Goal: Information Seeking & Learning: Learn about a topic

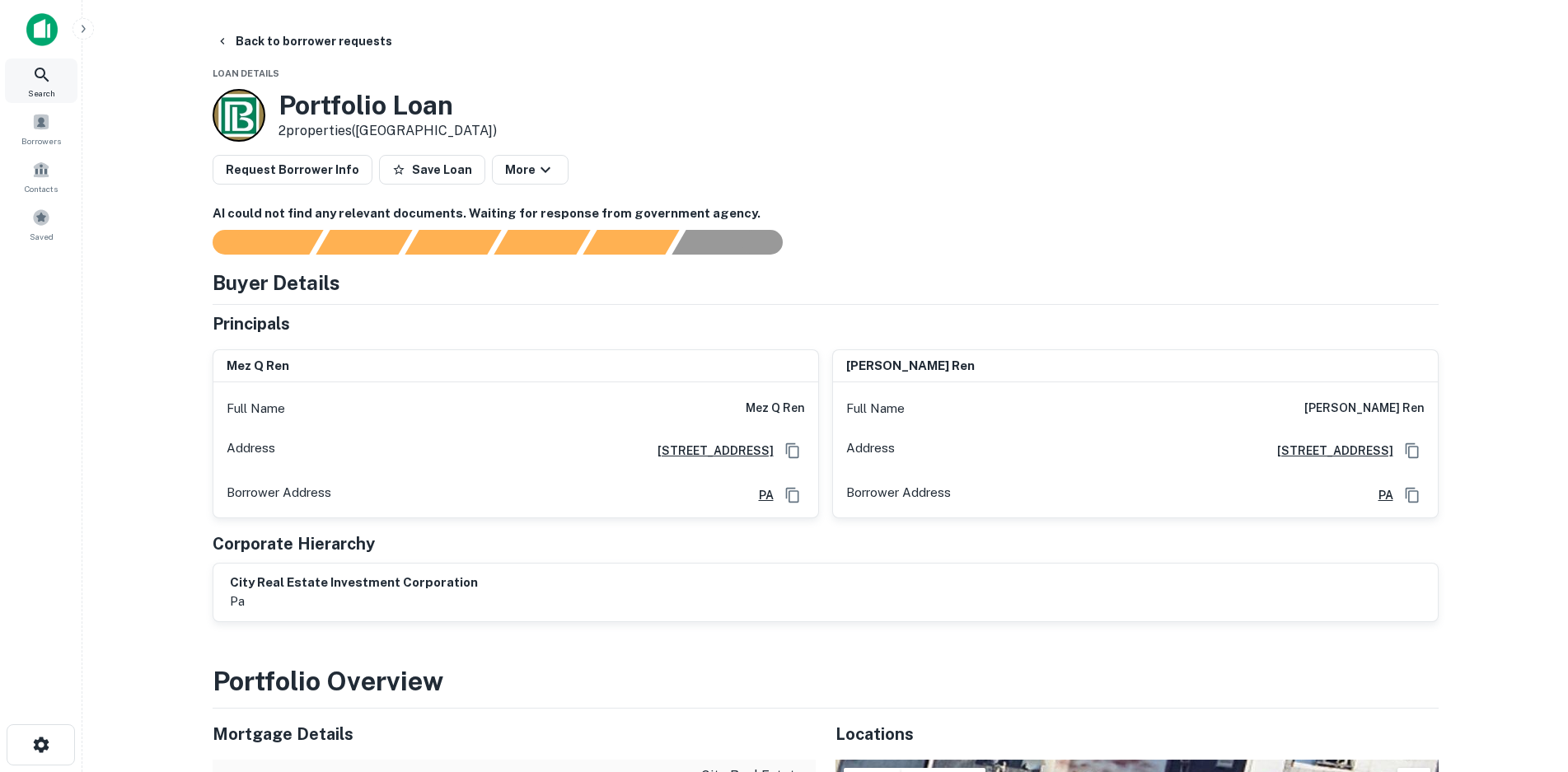
click at [42, 82] on icon at bounding box center [41, 75] width 20 height 20
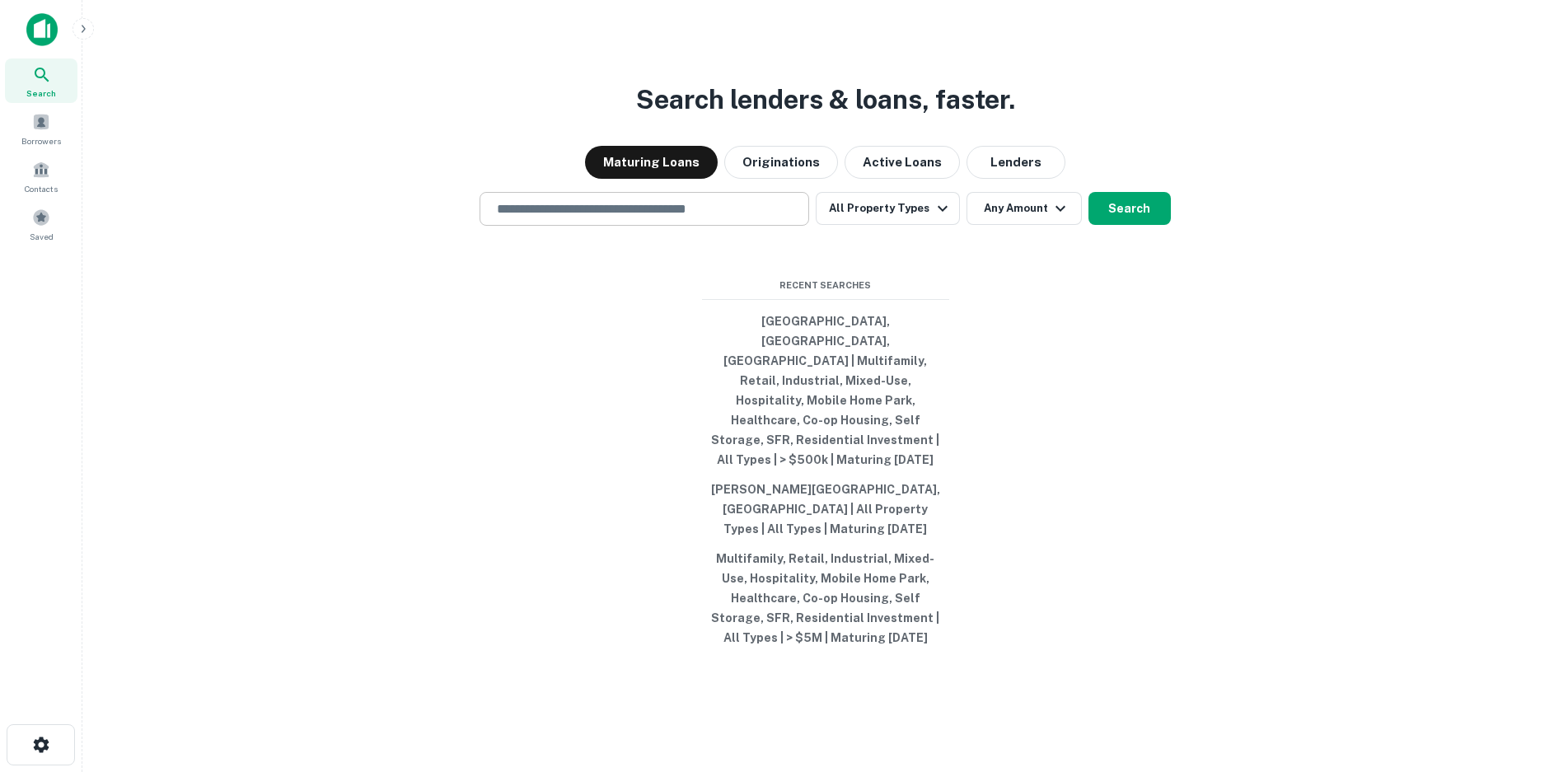
click at [564, 218] on input "text" at bounding box center [644, 209] width 315 height 19
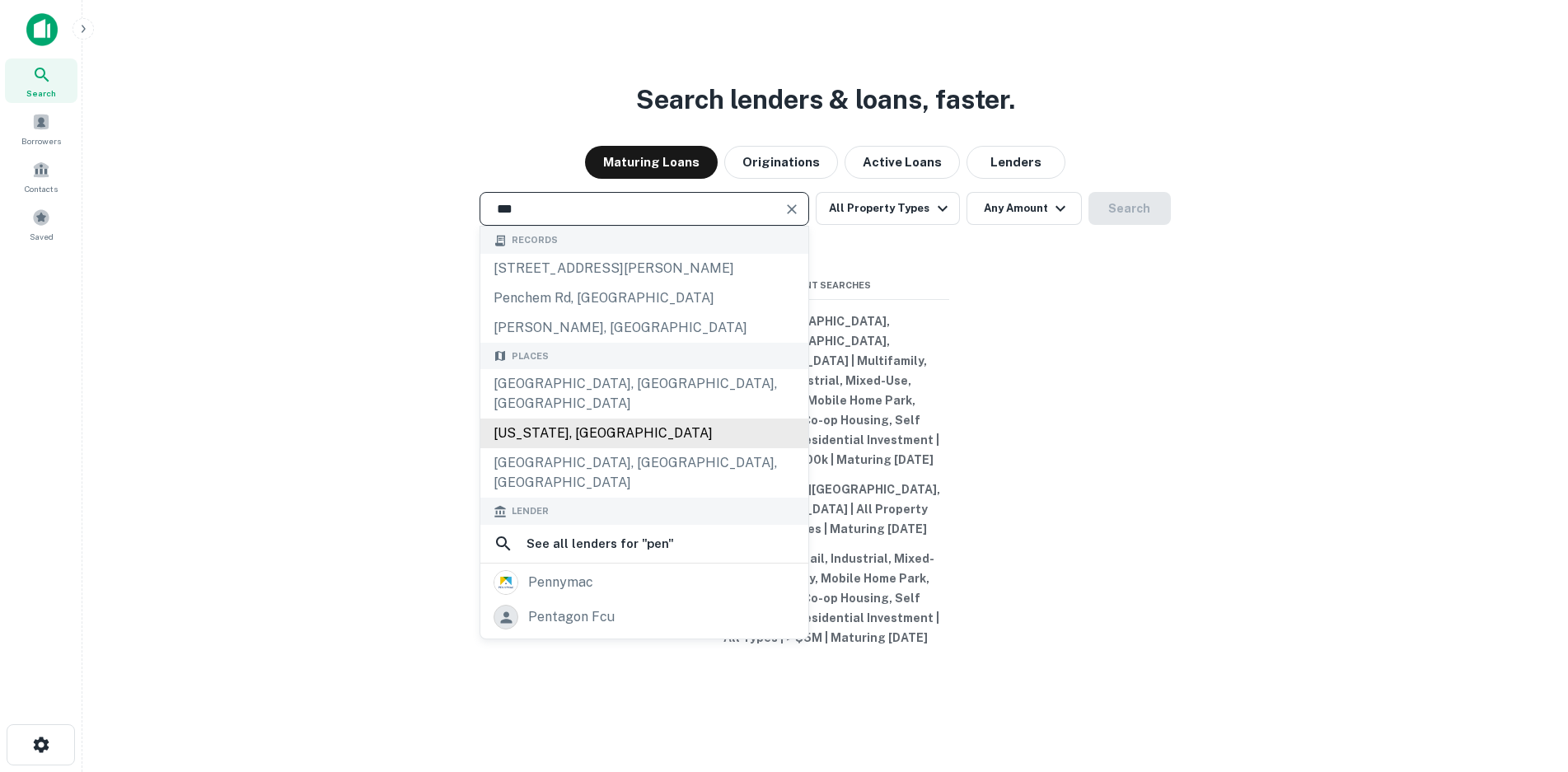
click at [591, 438] on div "[US_STATE], [GEOGRAPHIC_DATA]" at bounding box center [644, 433] width 328 height 30
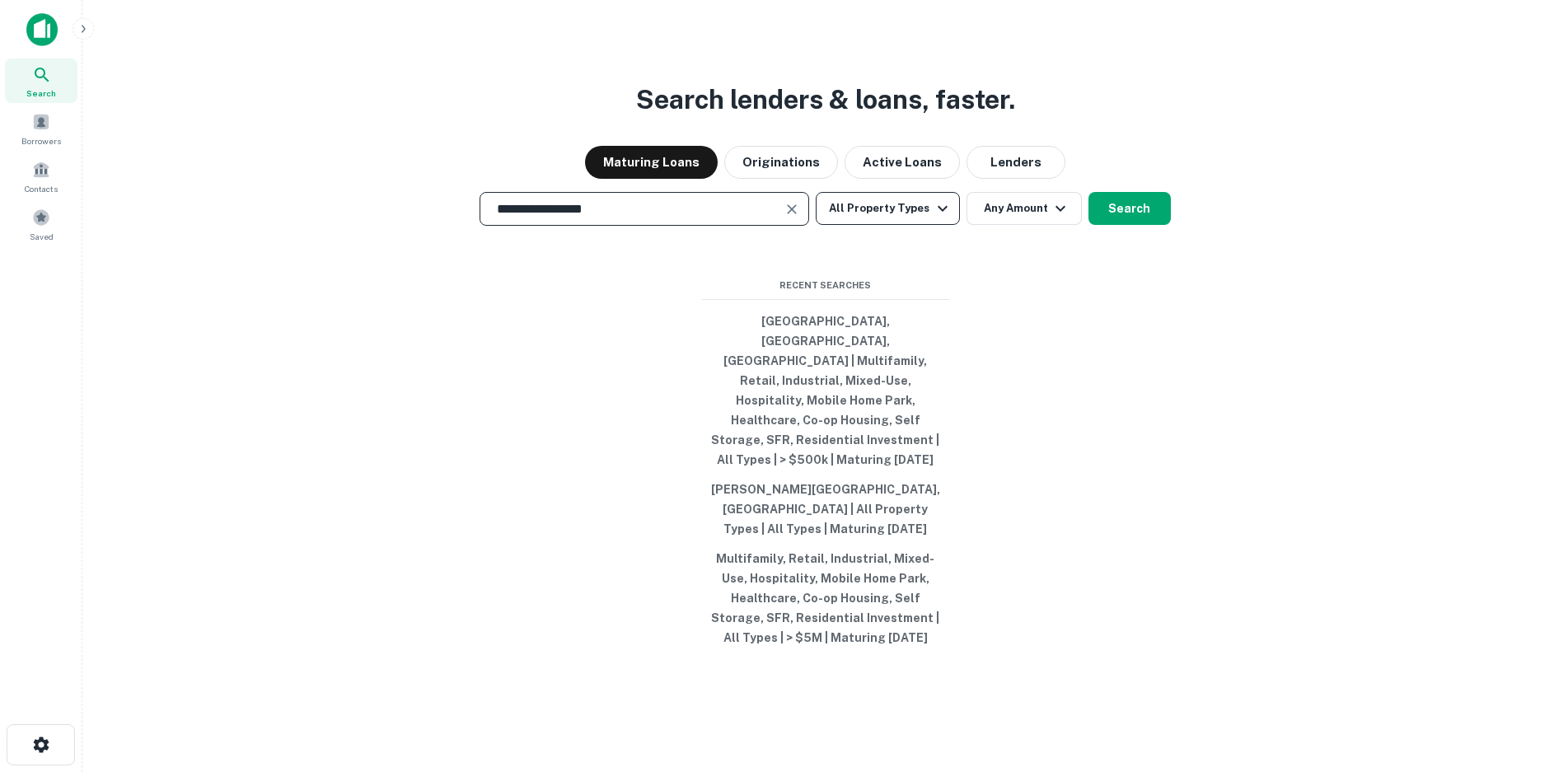
type input "**********"
click at [878, 224] on button "All Property Types" at bounding box center [887, 208] width 143 height 33
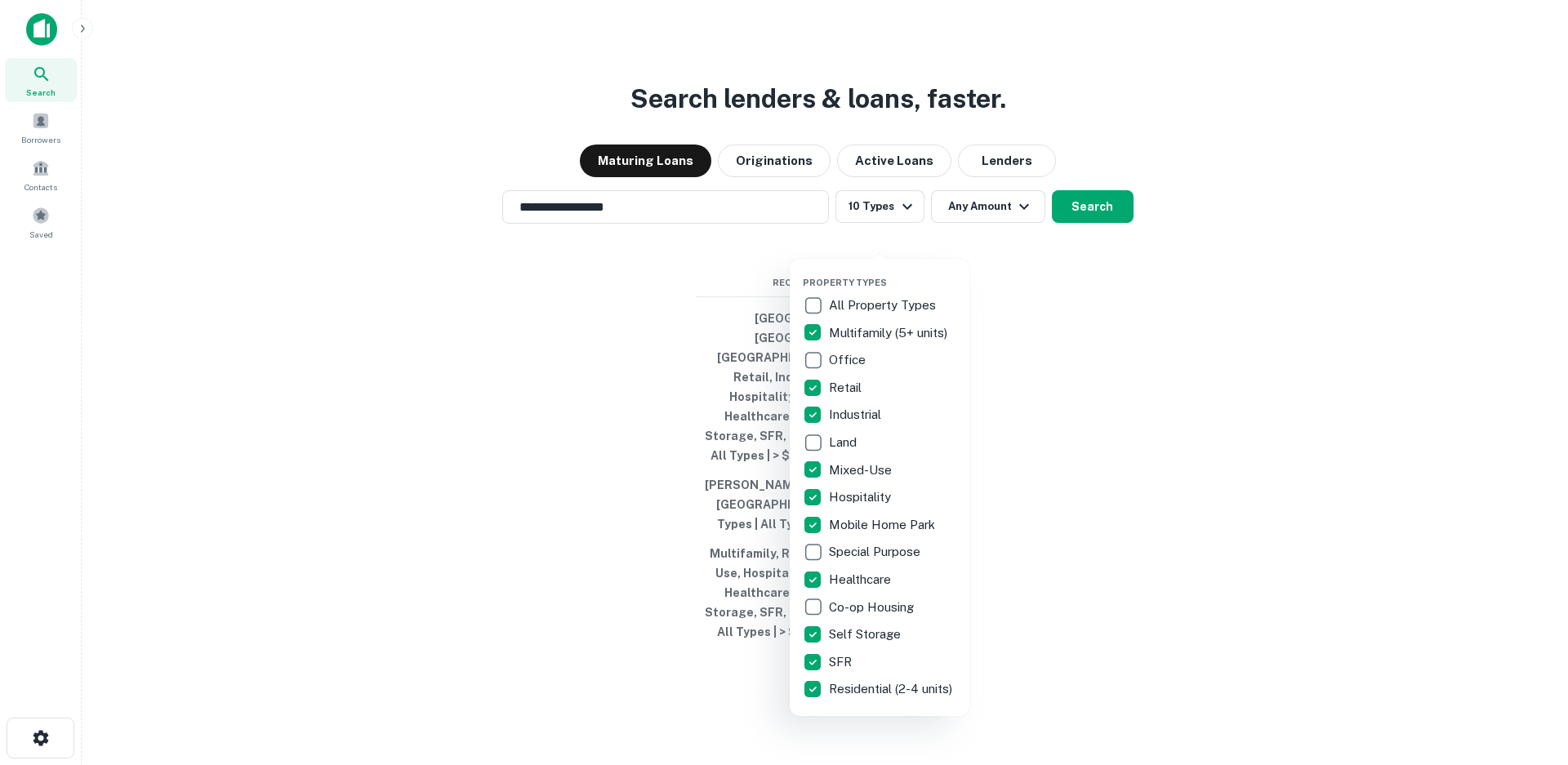
click at [1058, 309] on div at bounding box center [784, 382] width 1568 height 765
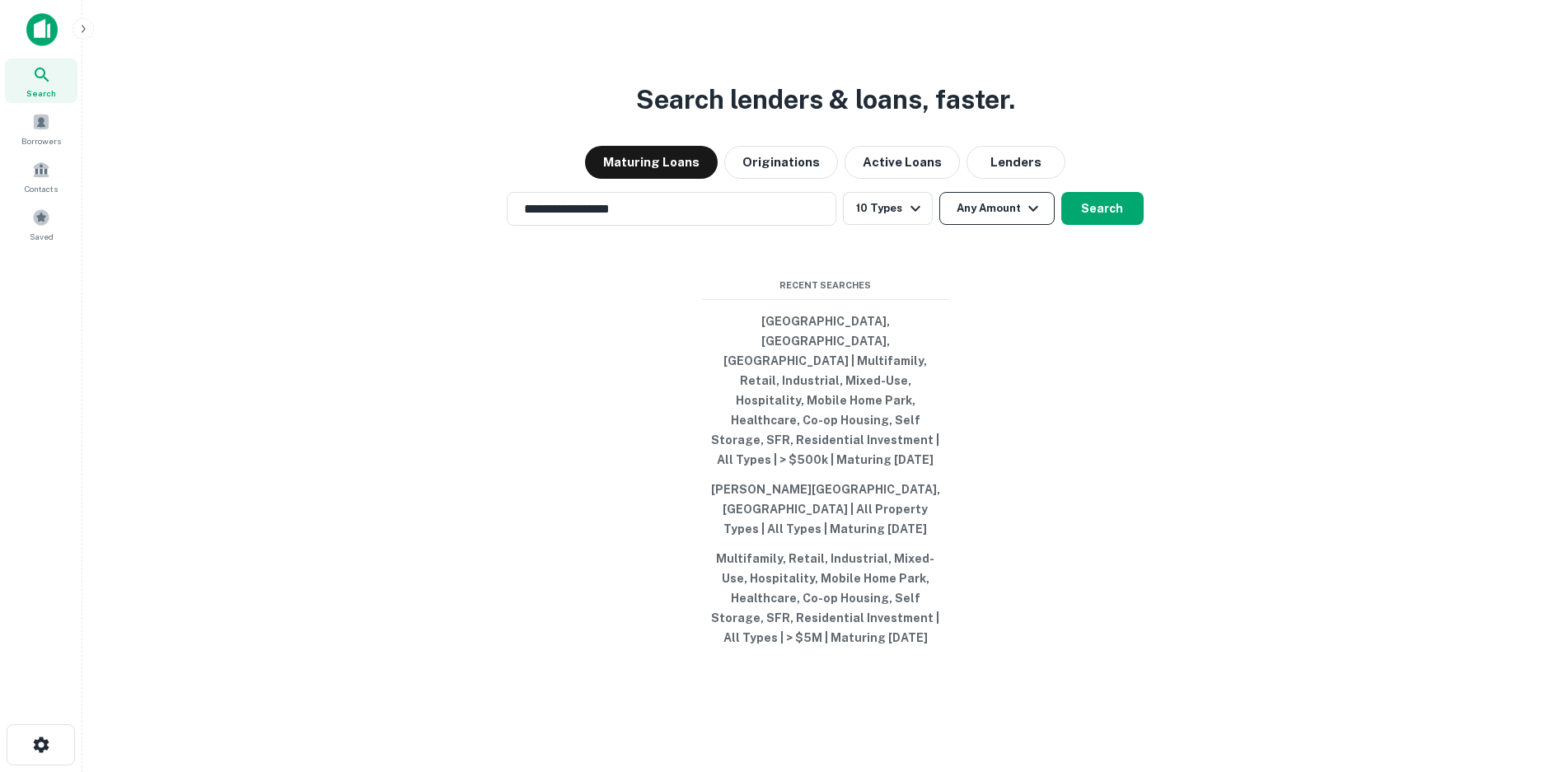
click at [1008, 224] on button "Any Amount" at bounding box center [997, 208] width 116 height 33
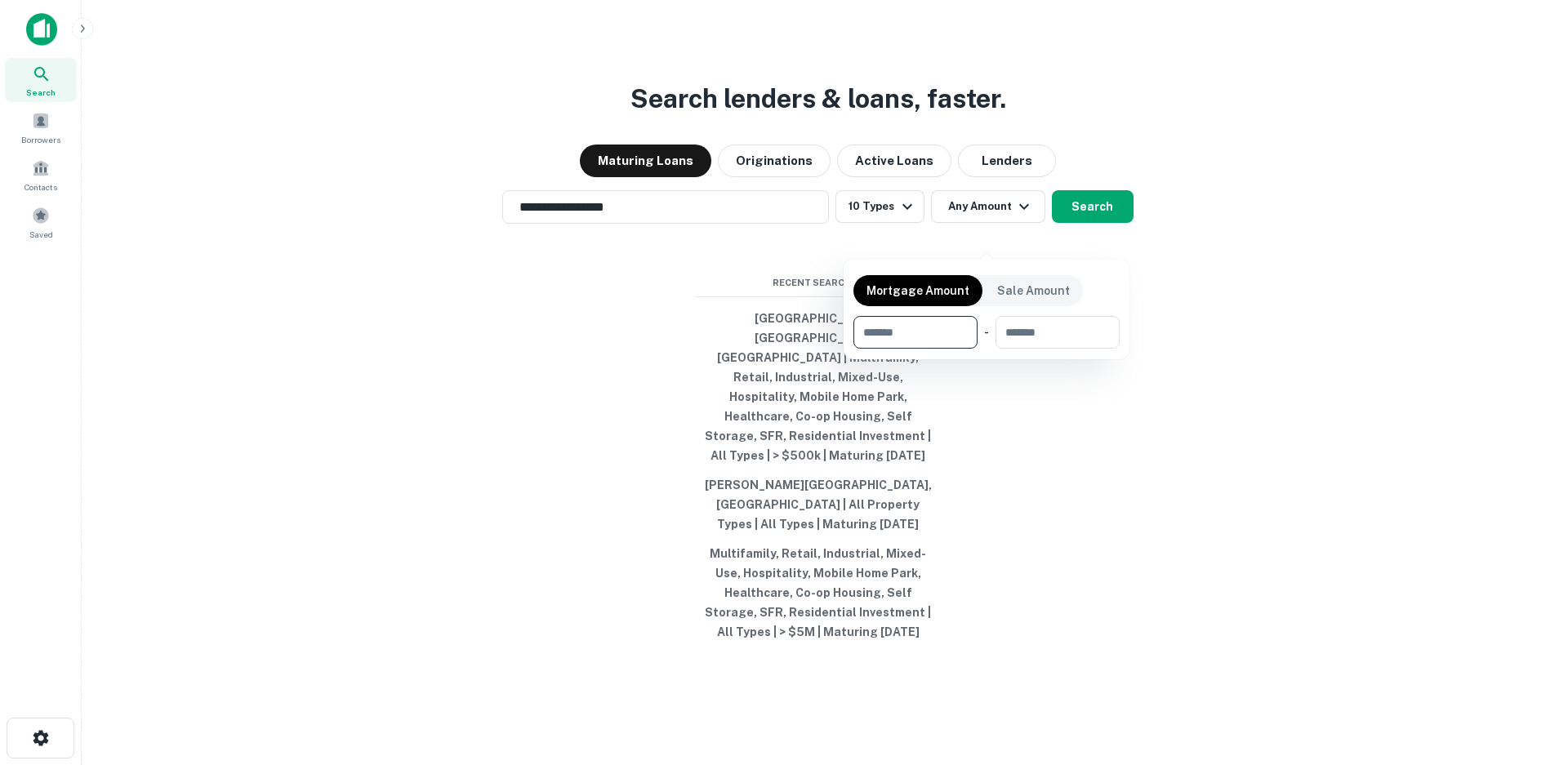
click at [874, 333] on input "number" at bounding box center [909, 332] width 113 height 32
type input "******"
click at [1046, 326] on input "number" at bounding box center [1058, 332] width 100 height 32
type input "*******"
click at [1046, 439] on div at bounding box center [784, 382] width 1568 height 765
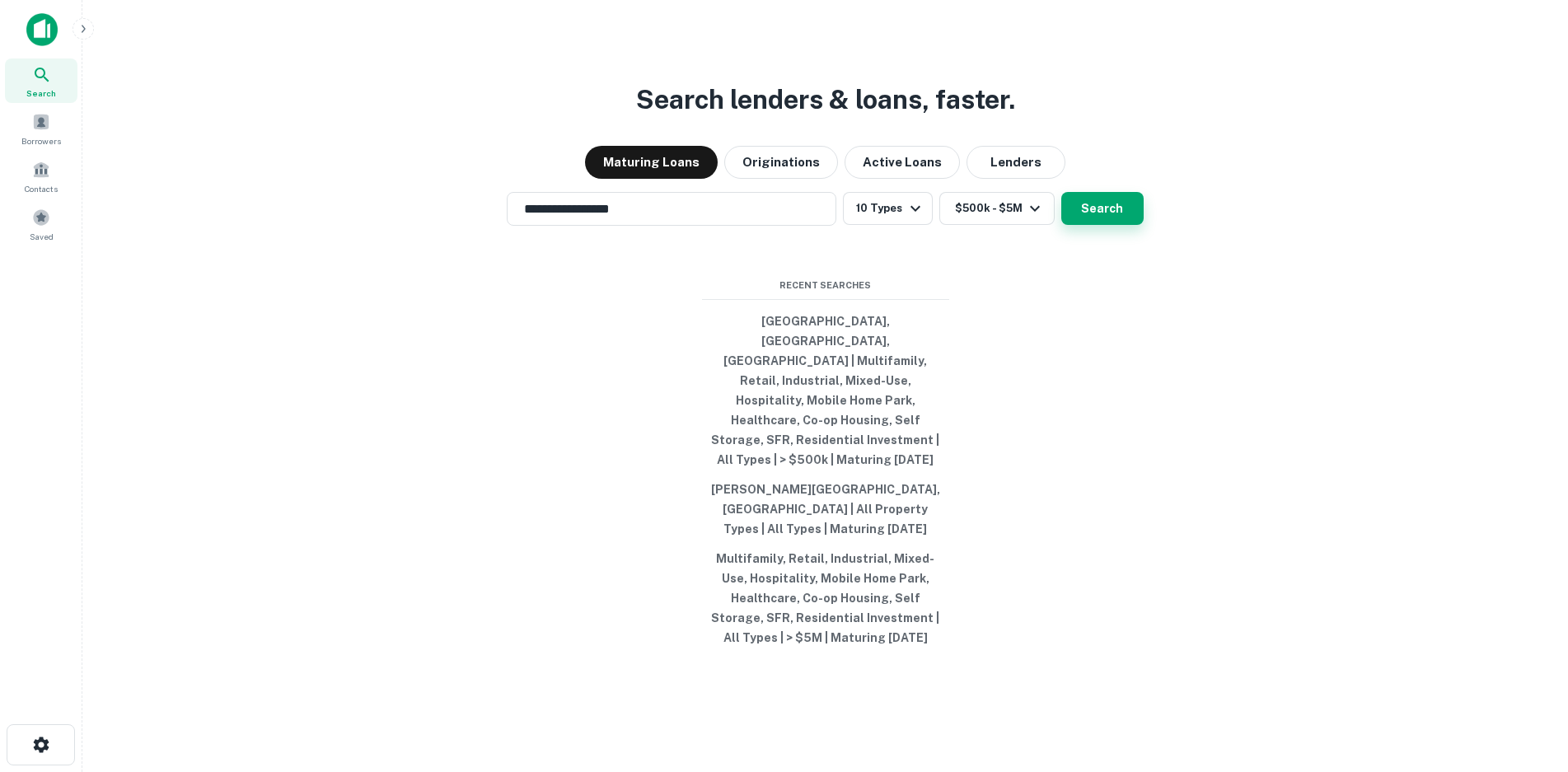
click at [1096, 224] on button "Search" at bounding box center [1102, 208] width 82 height 33
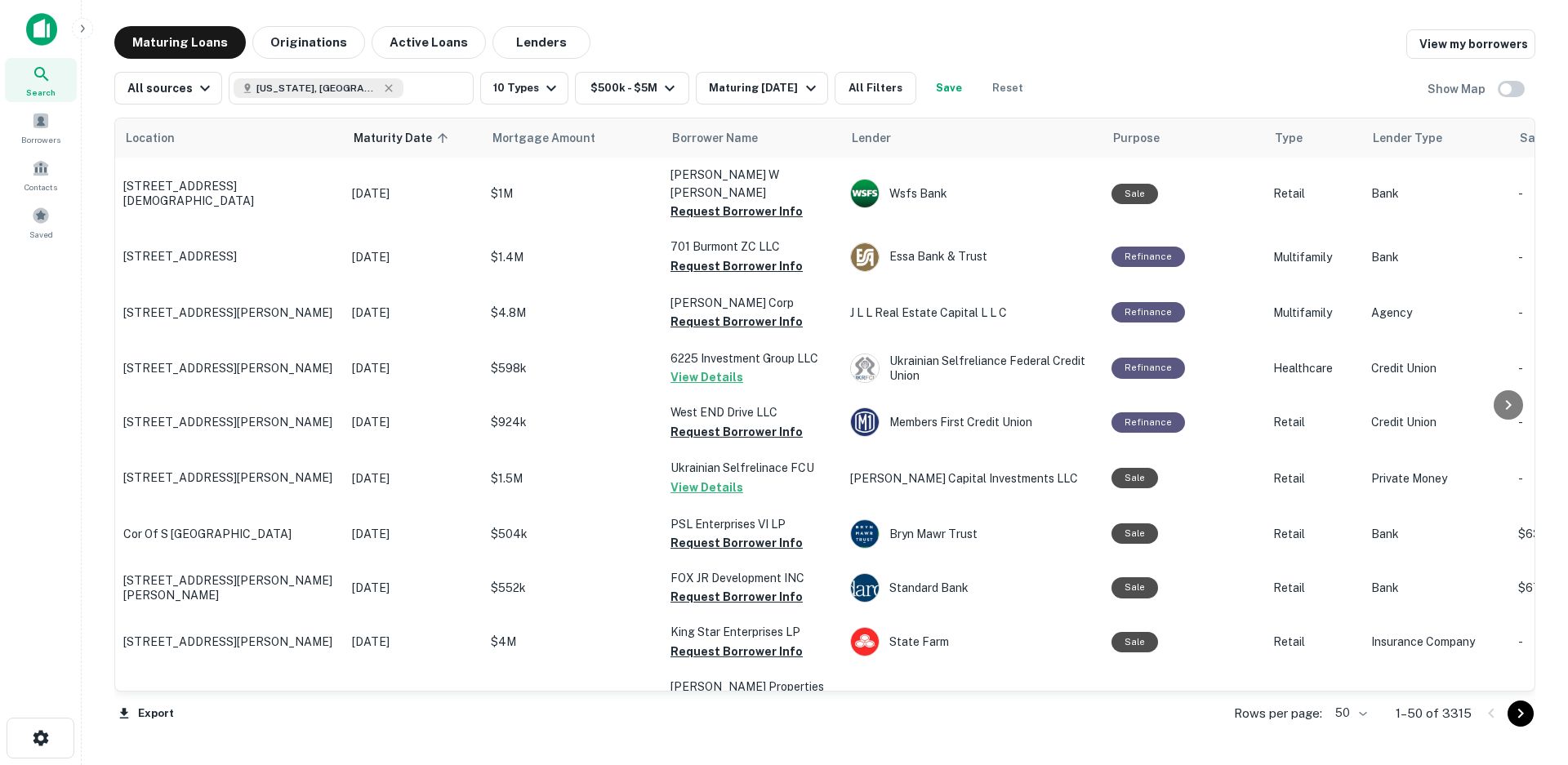
scroll to position [653, 0]
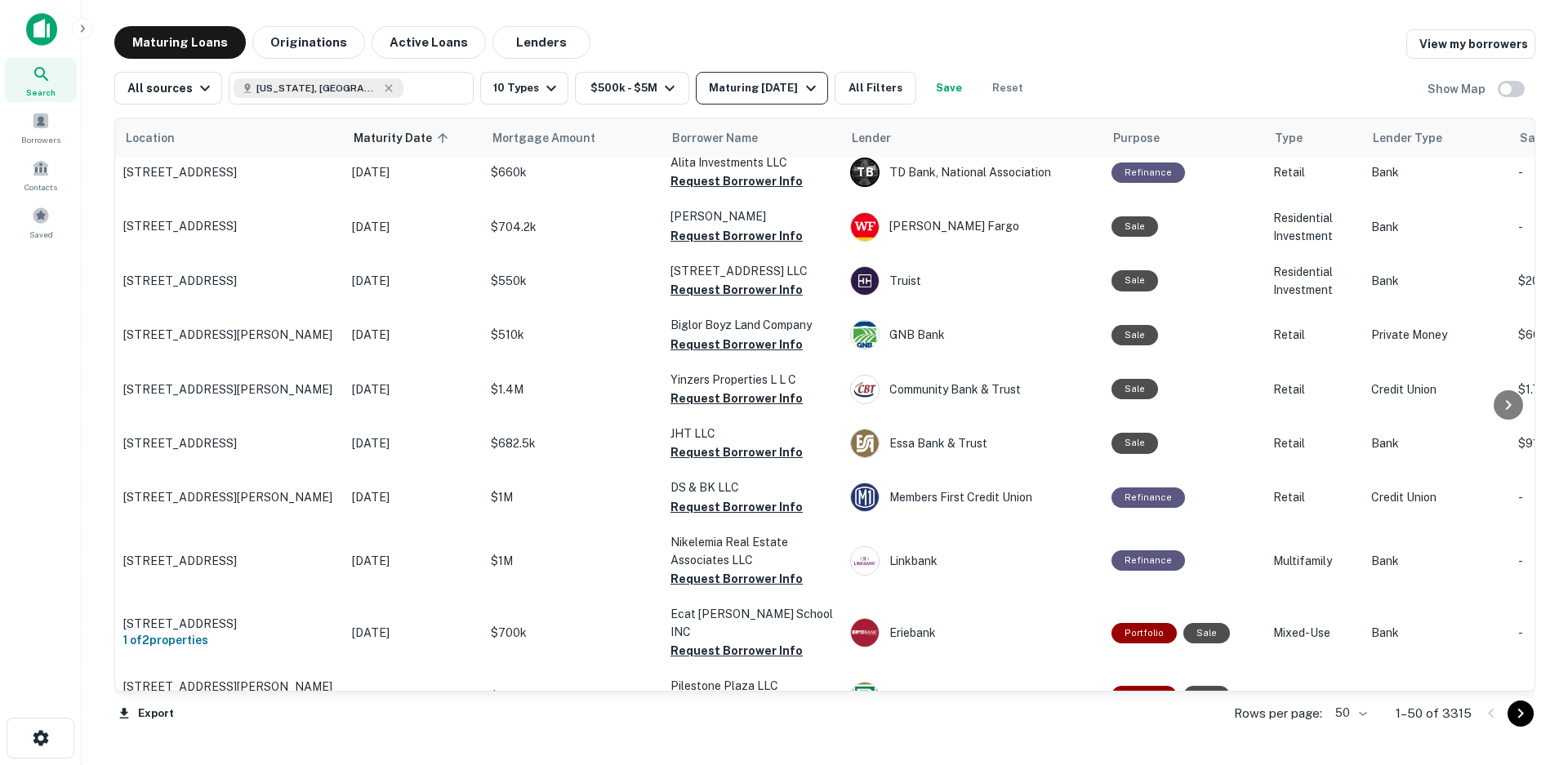
click at [730, 93] on div "Maturing [DATE]" at bounding box center [764, 87] width 111 height 20
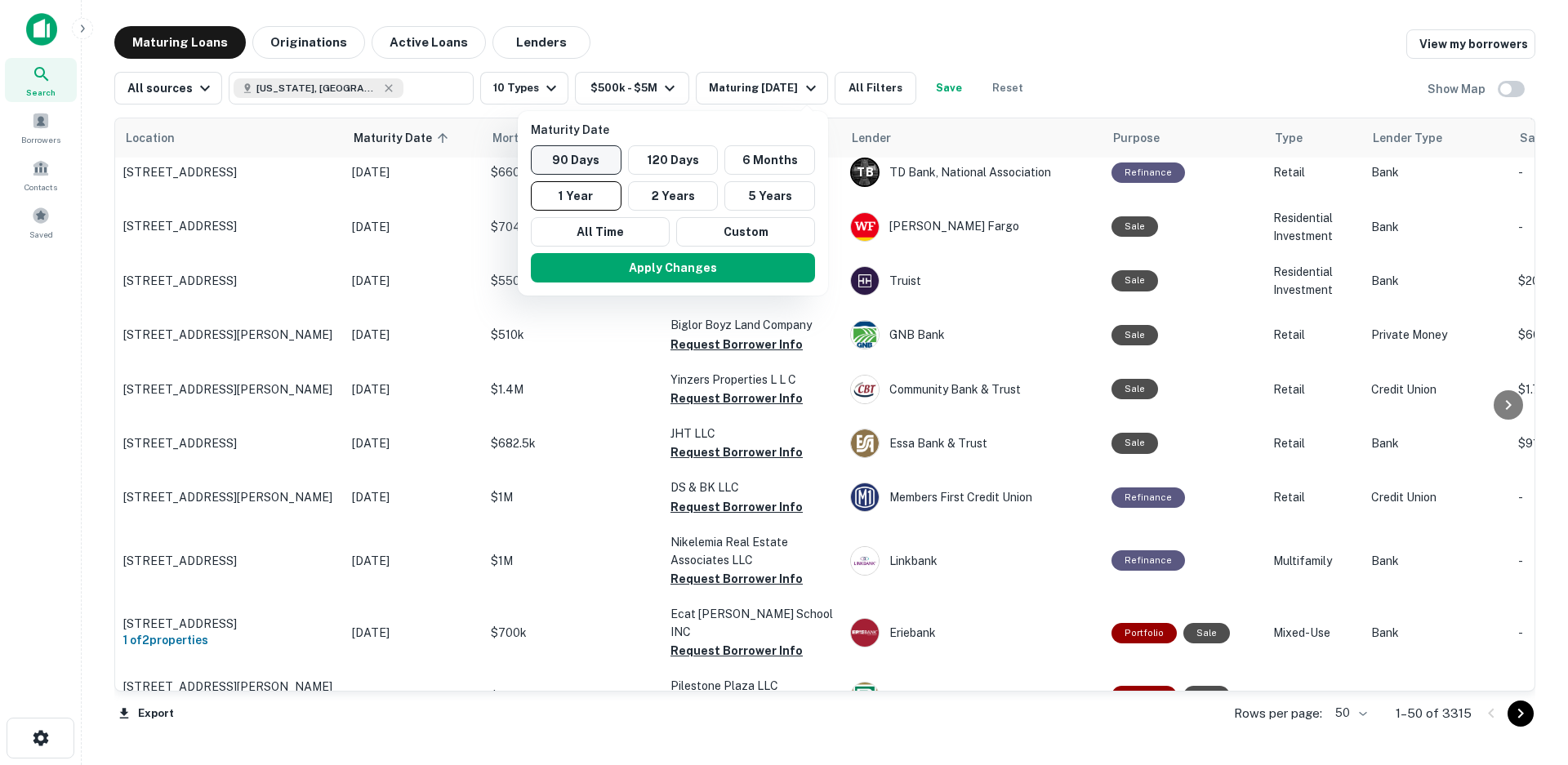
click at [573, 162] on button "90 Days" at bounding box center [576, 160] width 91 height 30
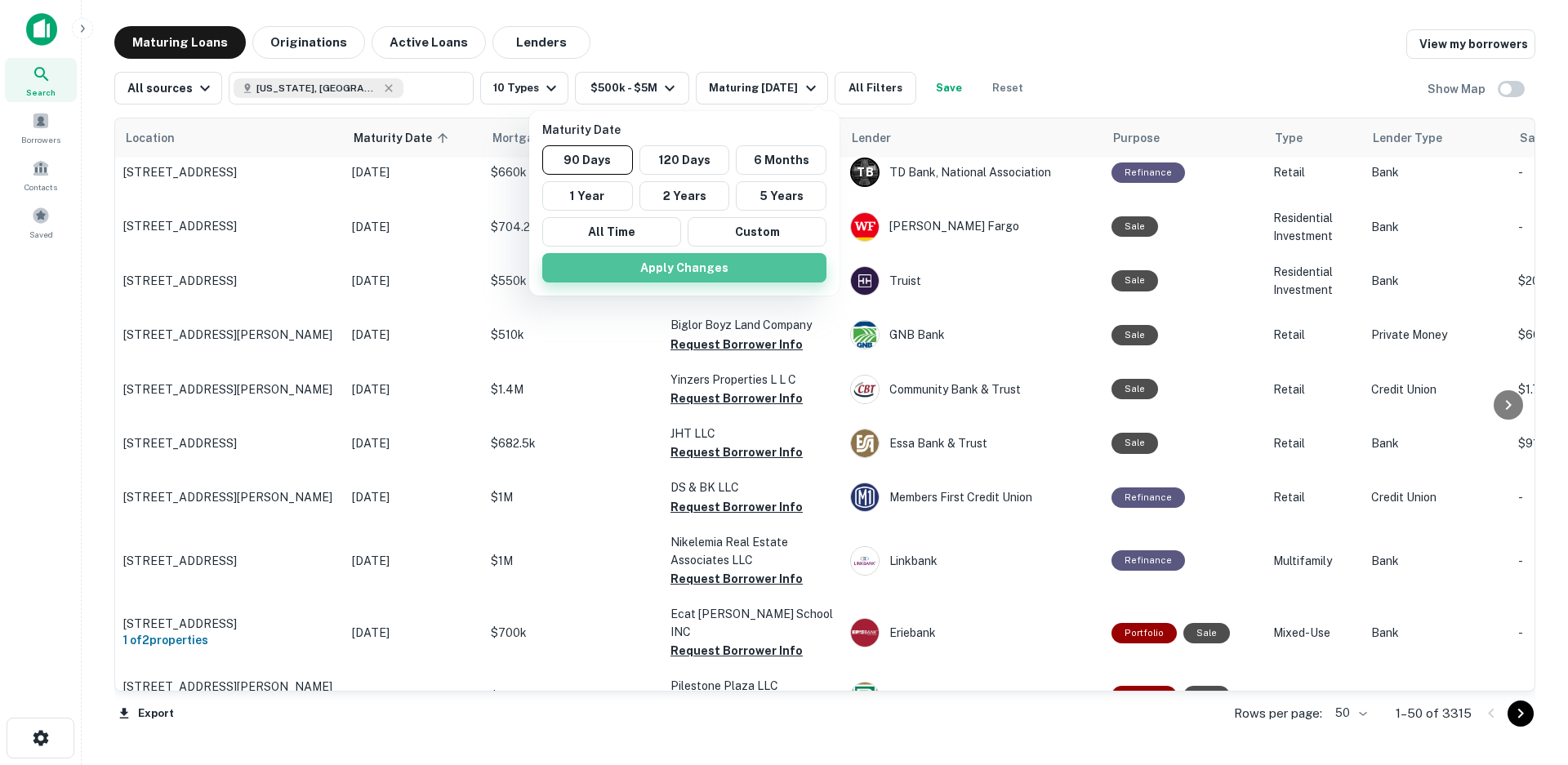
click at [692, 267] on button "Apply Changes" at bounding box center [684, 267] width 285 height 30
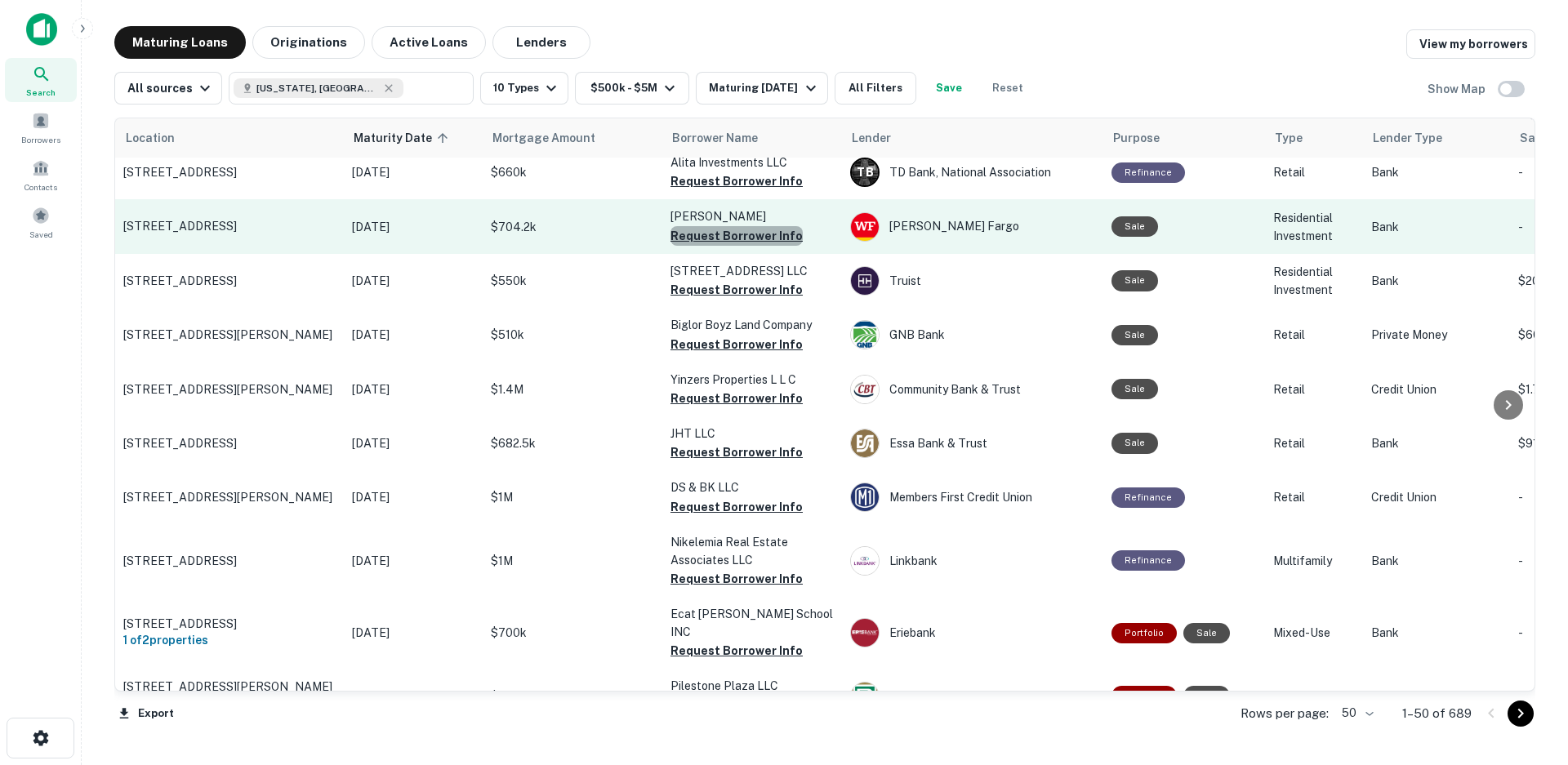
click at [745, 226] on button "Request Borrower Info" at bounding box center [736, 235] width 133 height 20
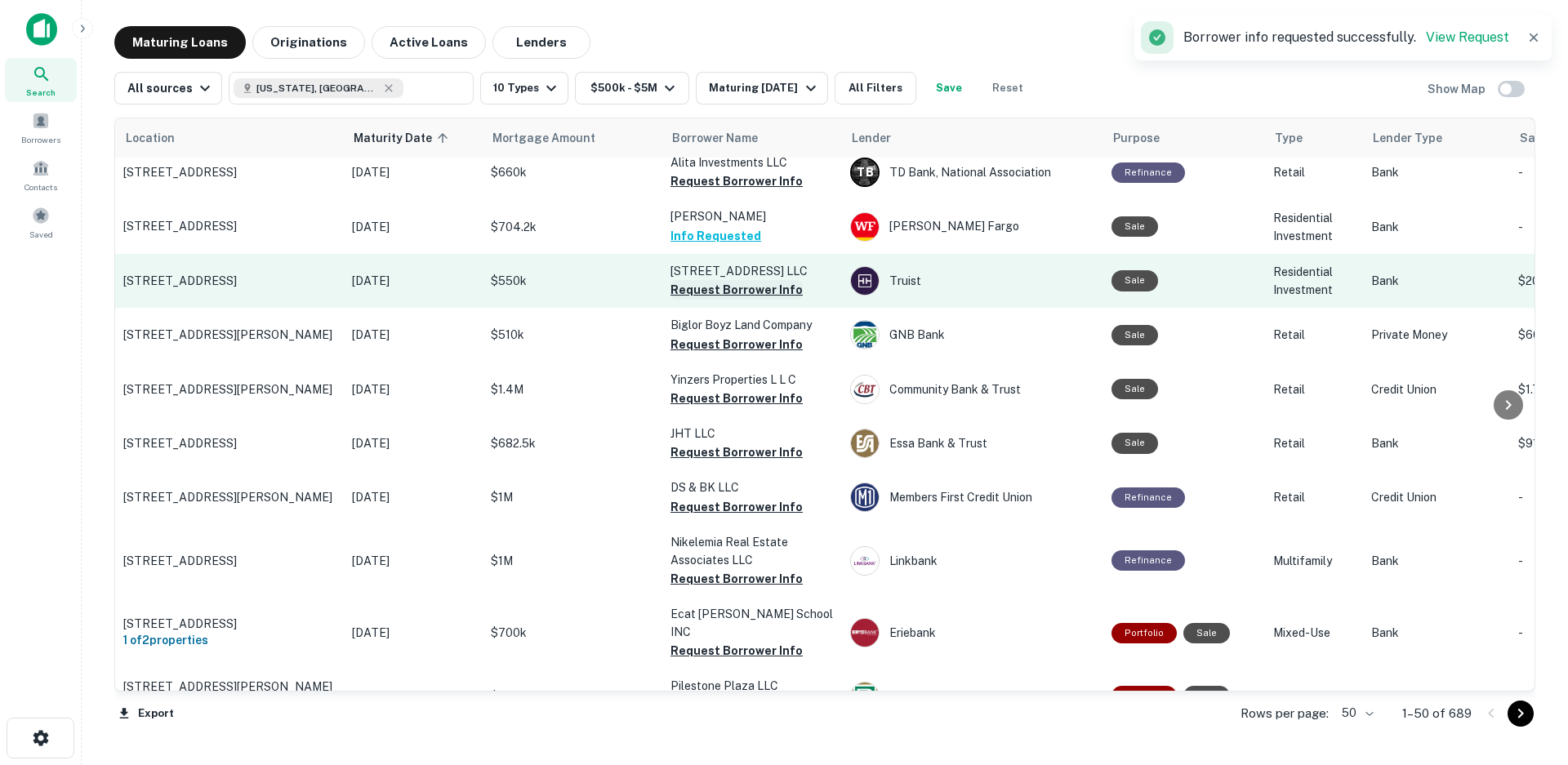
click at [710, 280] on button "Request Borrower Info" at bounding box center [736, 290] width 133 height 20
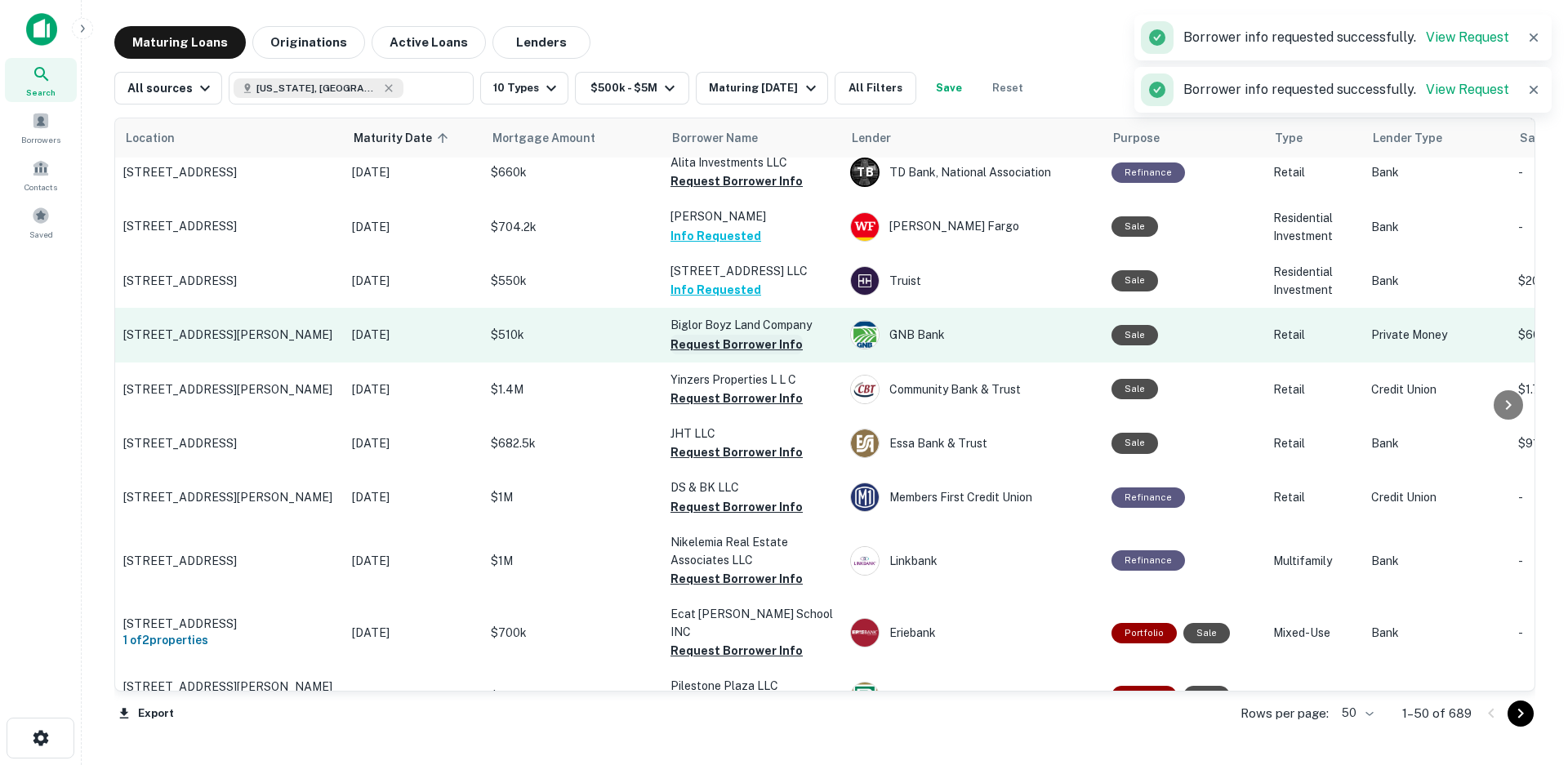
click at [710, 335] on button "Request Borrower Info" at bounding box center [736, 344] width 133 height 20
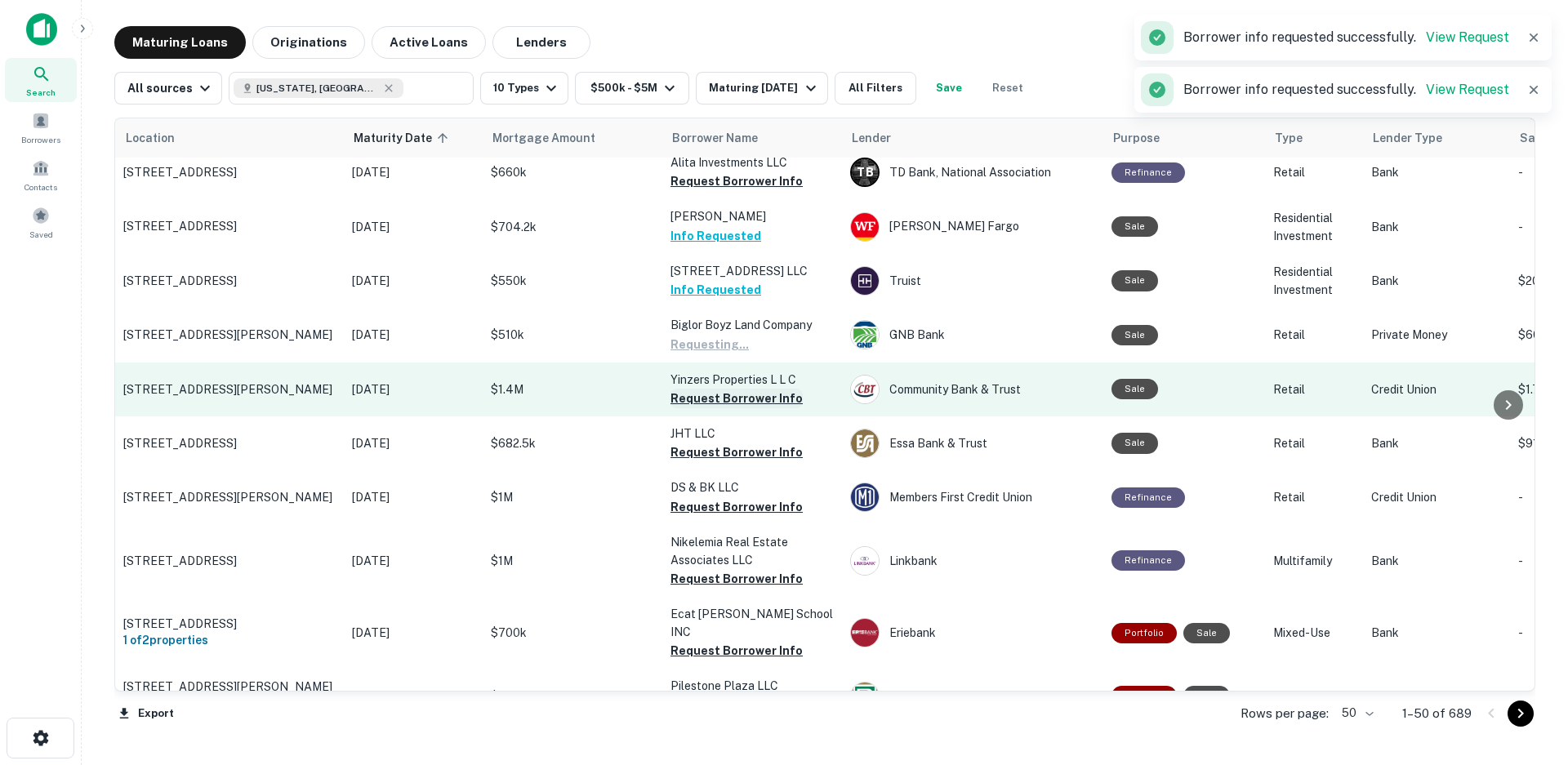
click at [715, 389] on button "Request Borrower Info" at bounding box center [736, 398] width 133 height 20
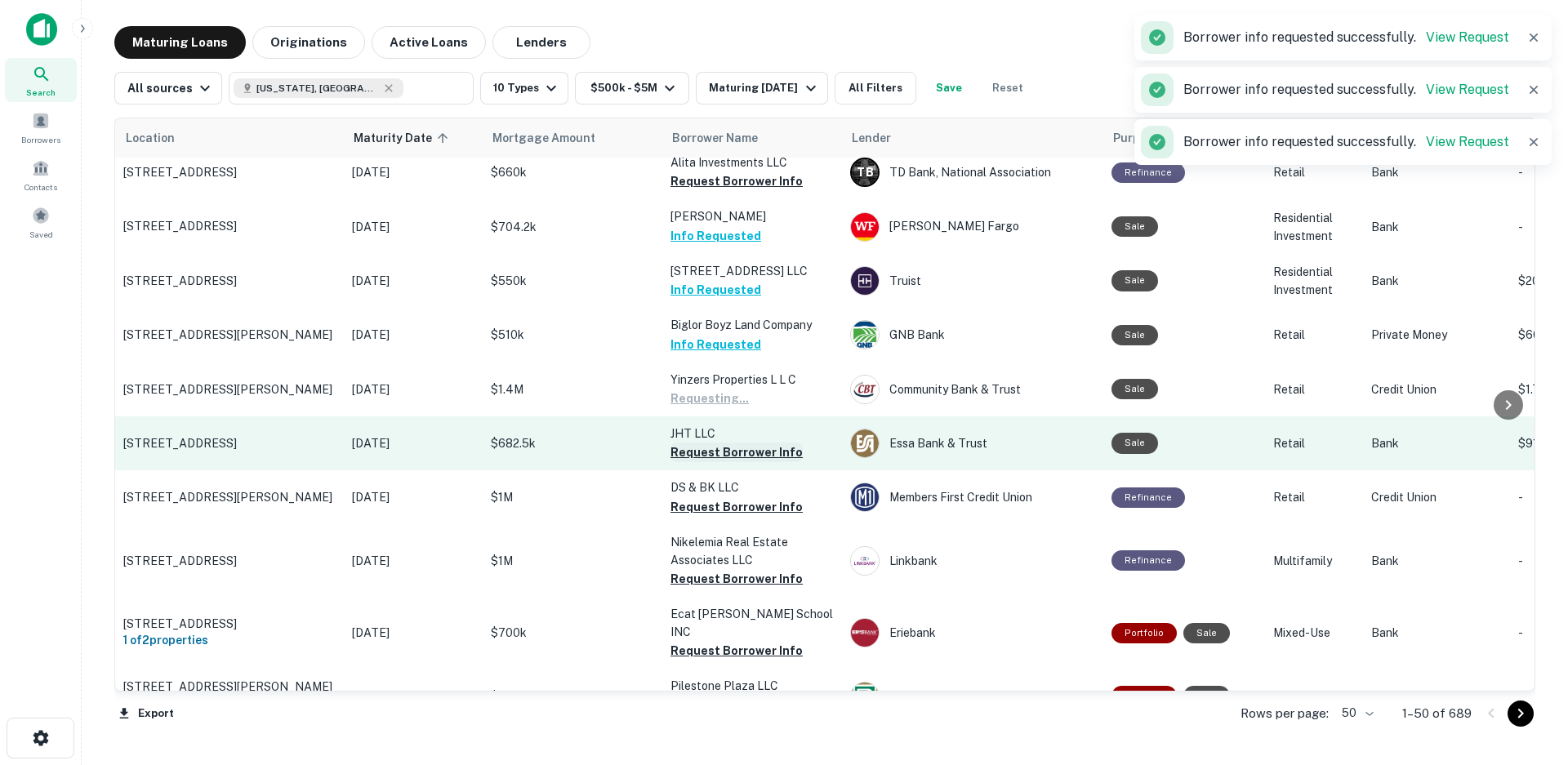
click at [706, 442] on button "Request Borrower Info" at bounding box center [736, 452] width 133 height 20
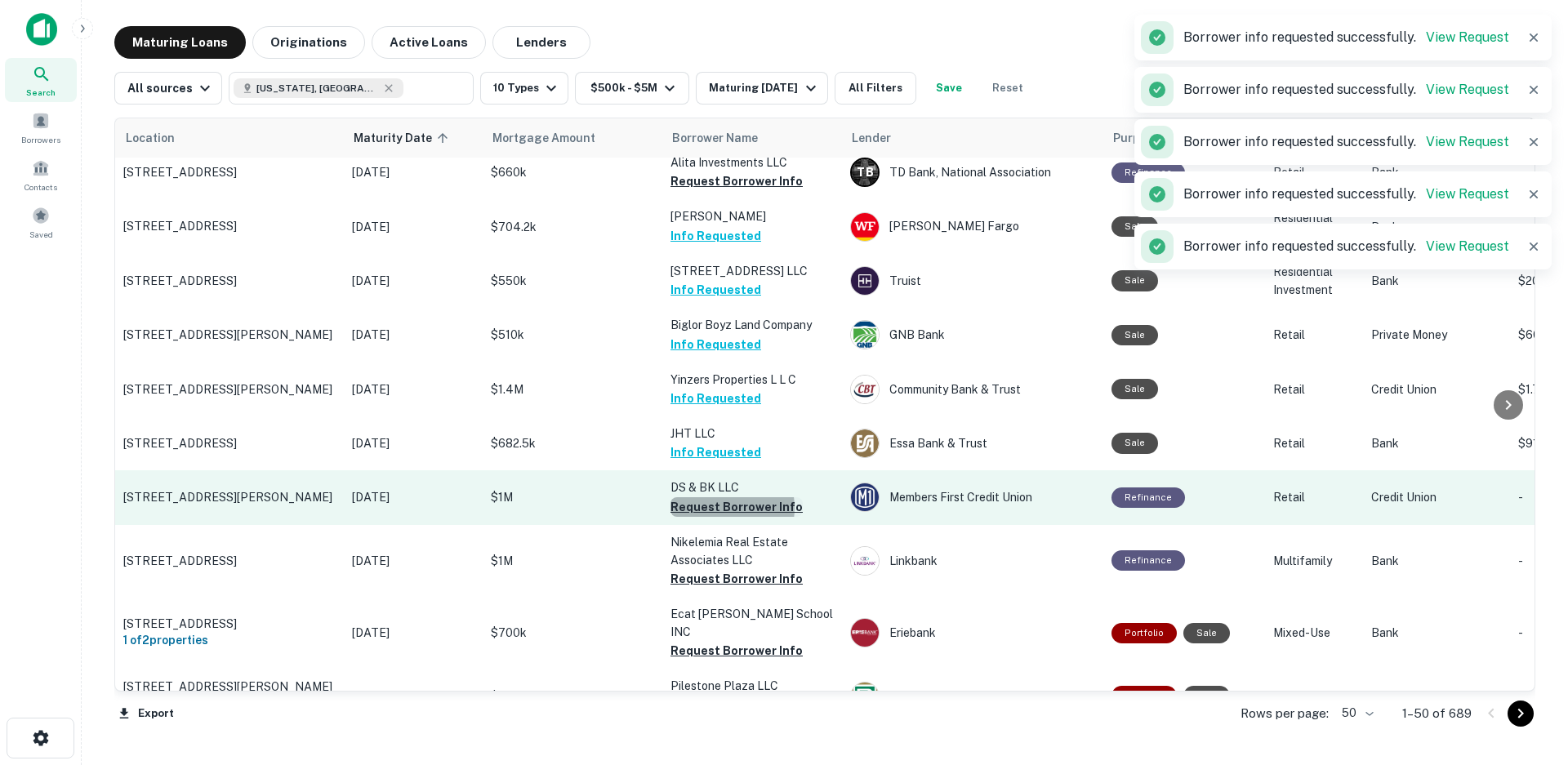
click at [719, 497] on button "Request Borrower Info" at bounding box center [736, 506] width 133 height 20
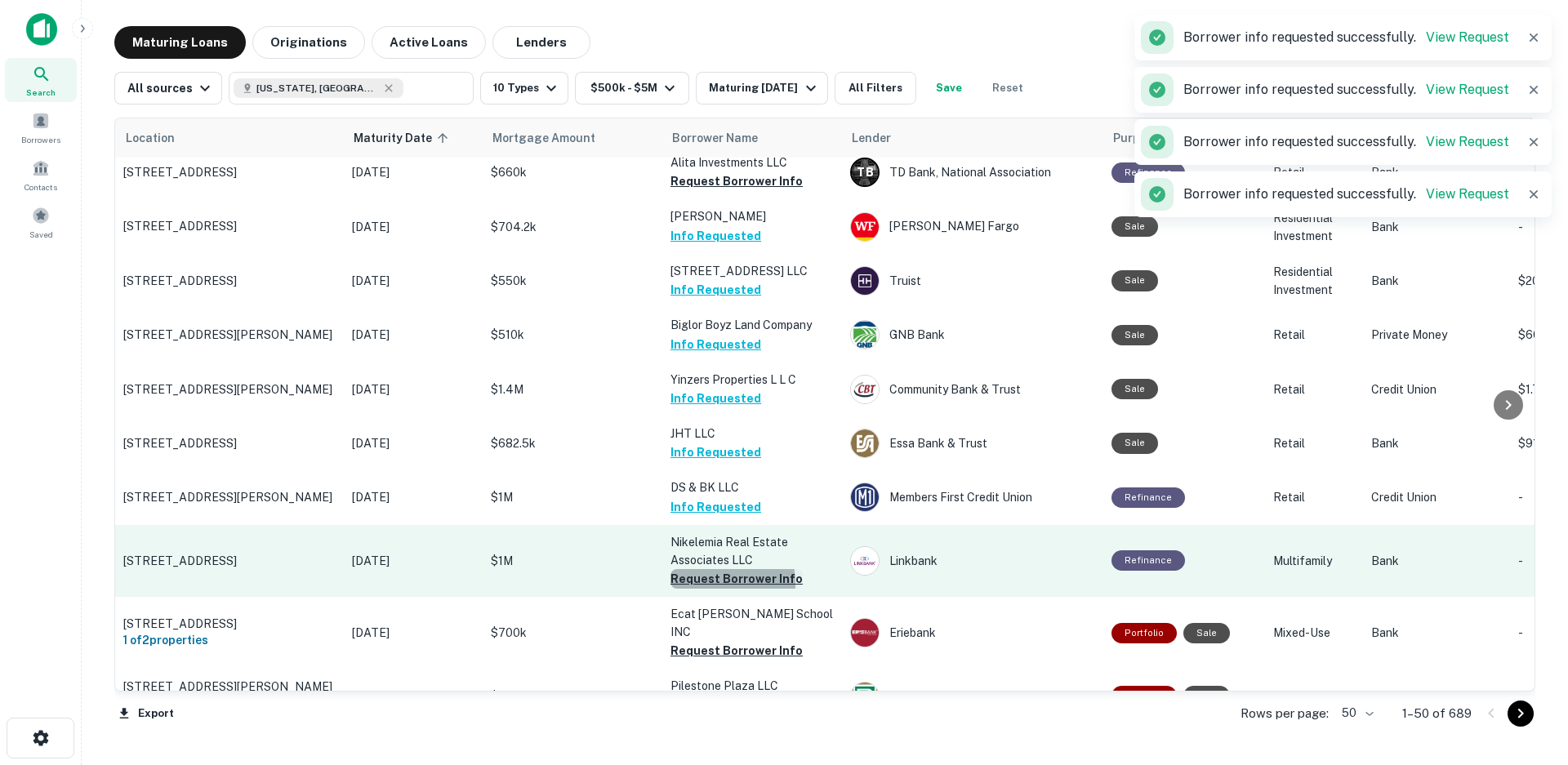
click at [701, 569] on button "Request Borrower Info" at bounding box center [736, 578] width 133 height 20
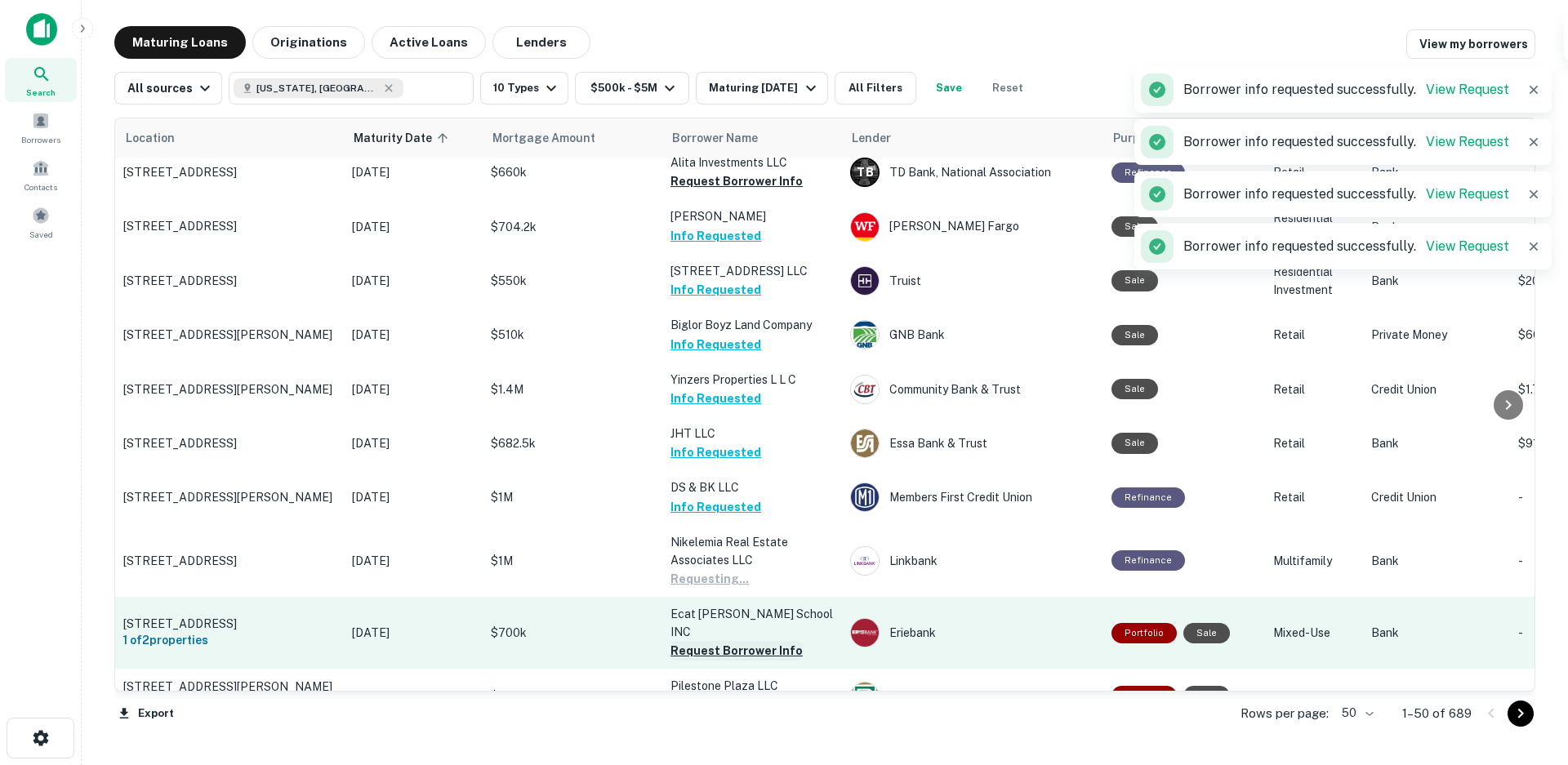
click at [696, 641] on button "Request Borrower Info" at bounding box center [736, 650] width 133 height 20
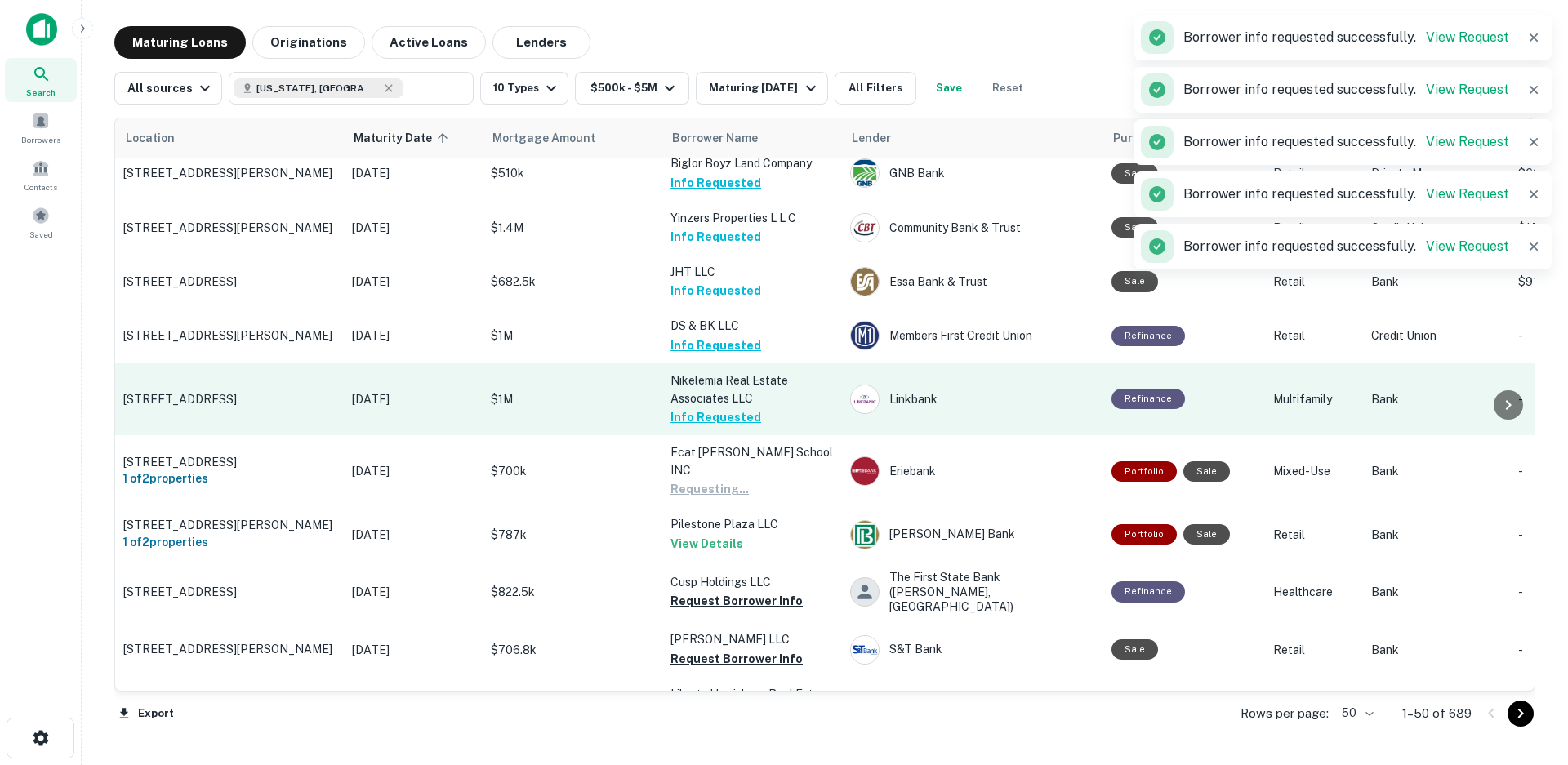
scroll to position [816, 0]
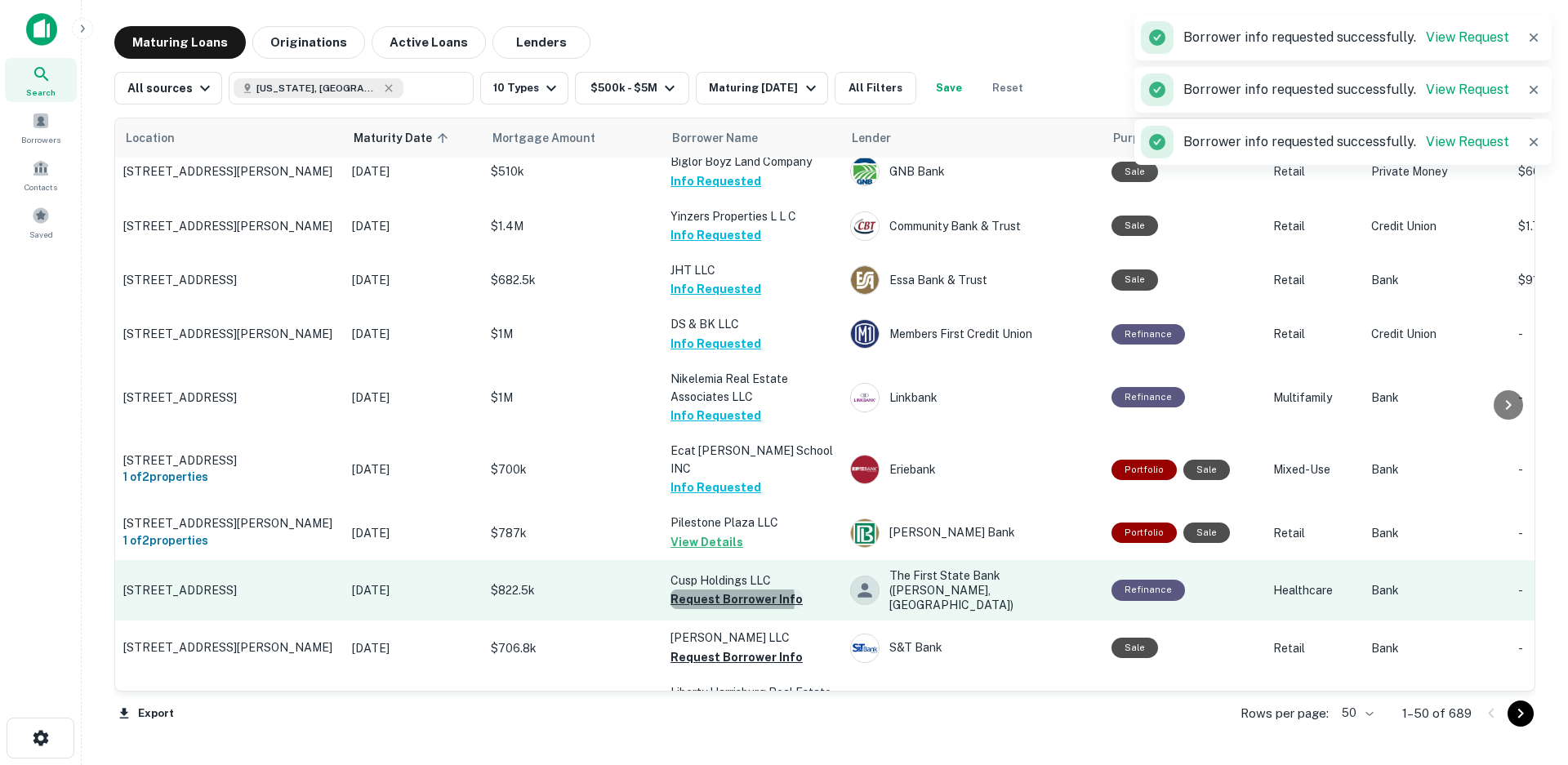
click at [706, 589] on button "Request Borrower Info" at bounding box center [736, 599] width 133 height 20
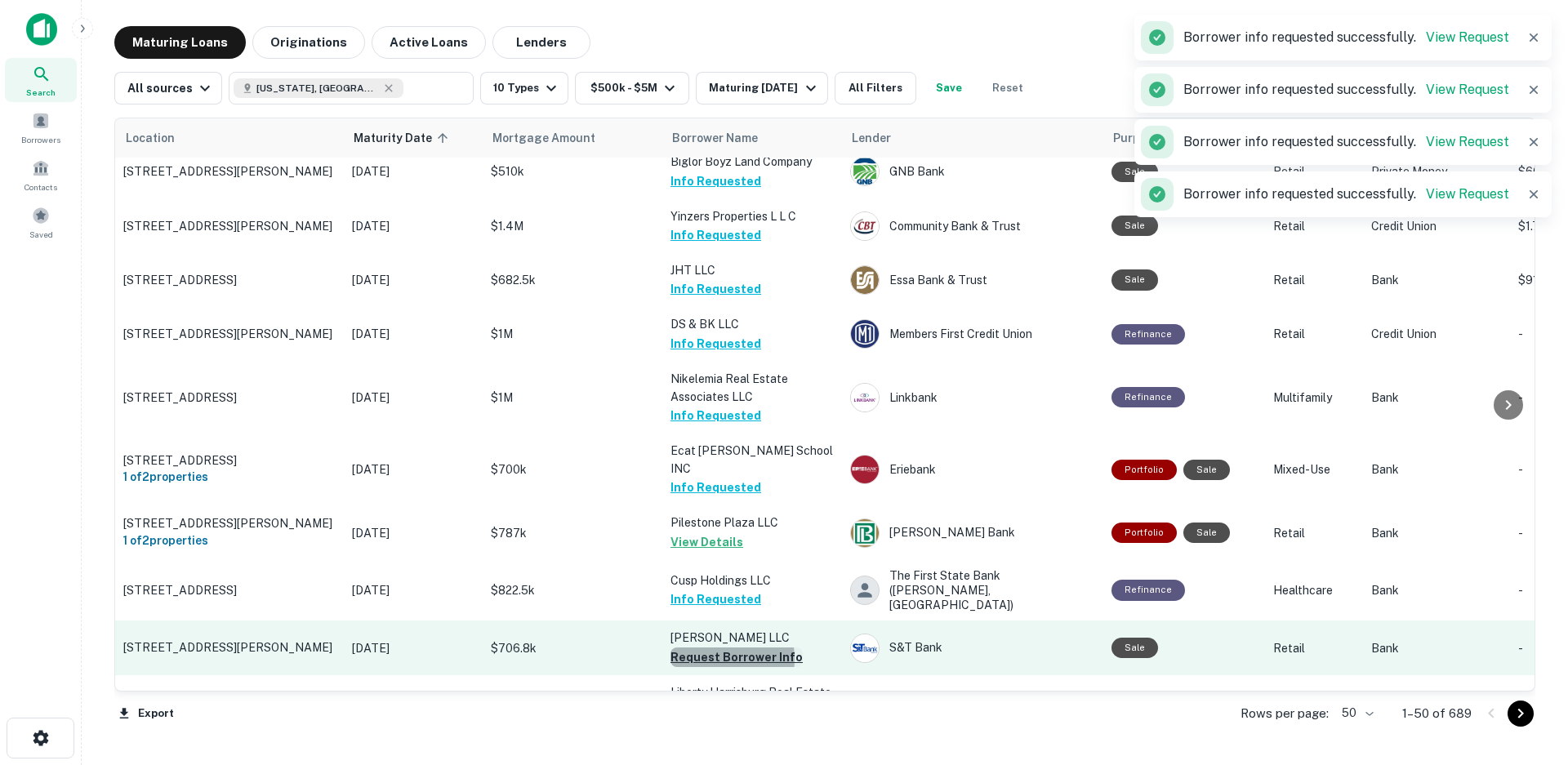
click at [707, 647] on button "Request Borrower Info" at bounding box center [736, 656] width 133 height 20
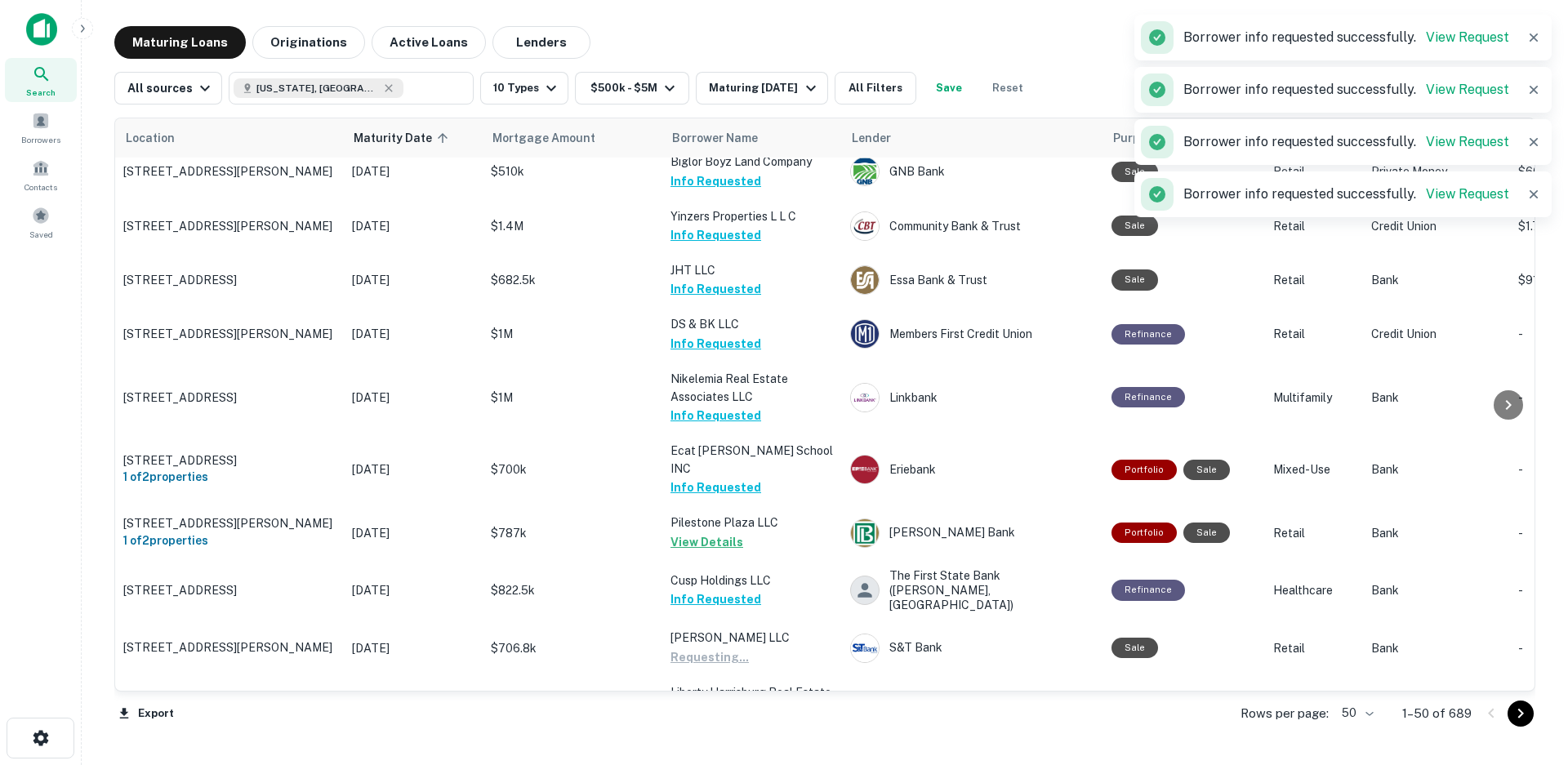
scroll to position [979, 0]
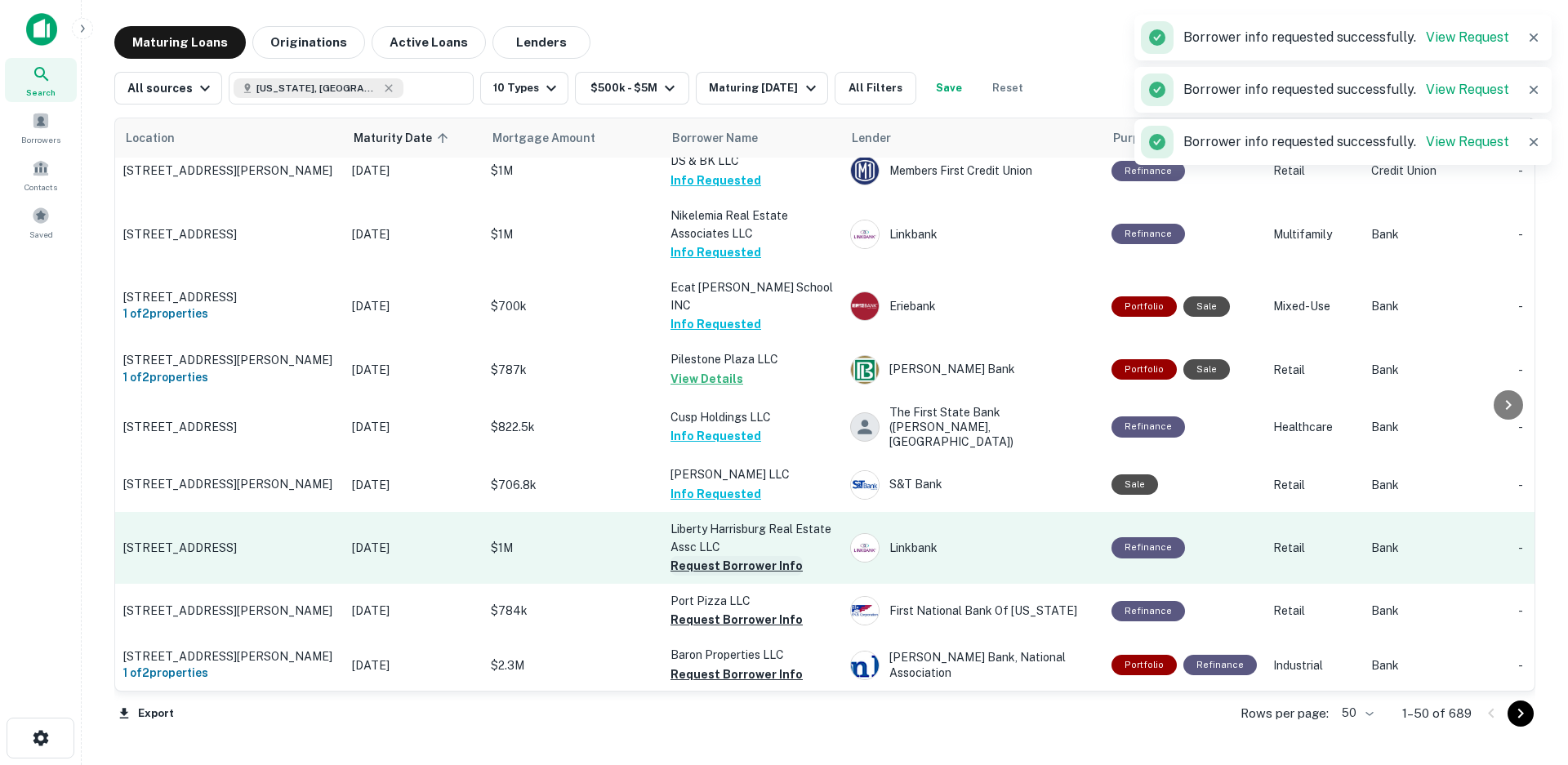
click at [698, 556] on button "Request Borrower Info" at bounding box center [736, 565] width 133 height 20
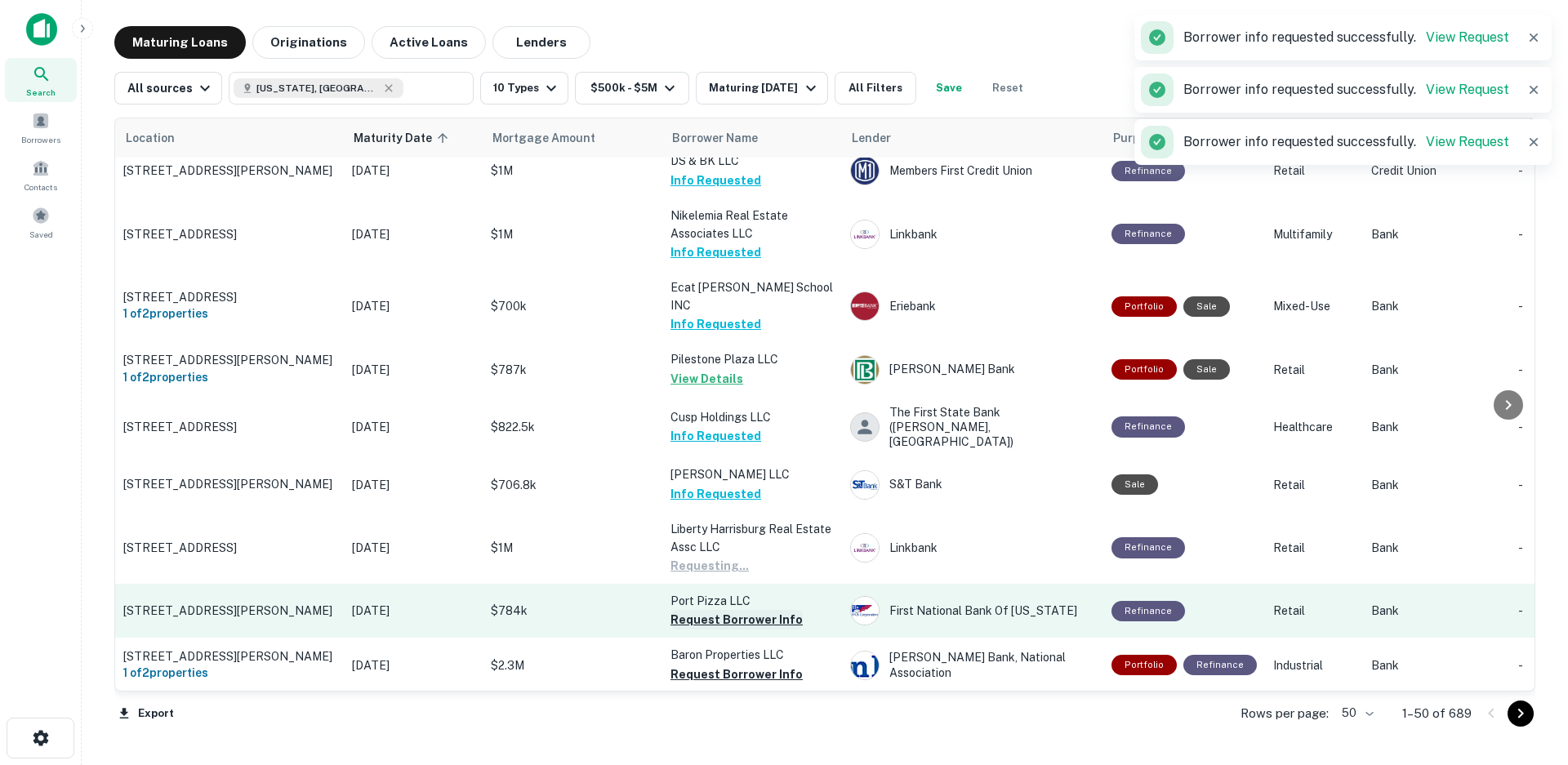
click at [699, 610] on button "Request Borrower Info" at bounding box center [736, 619] width 133 height 20
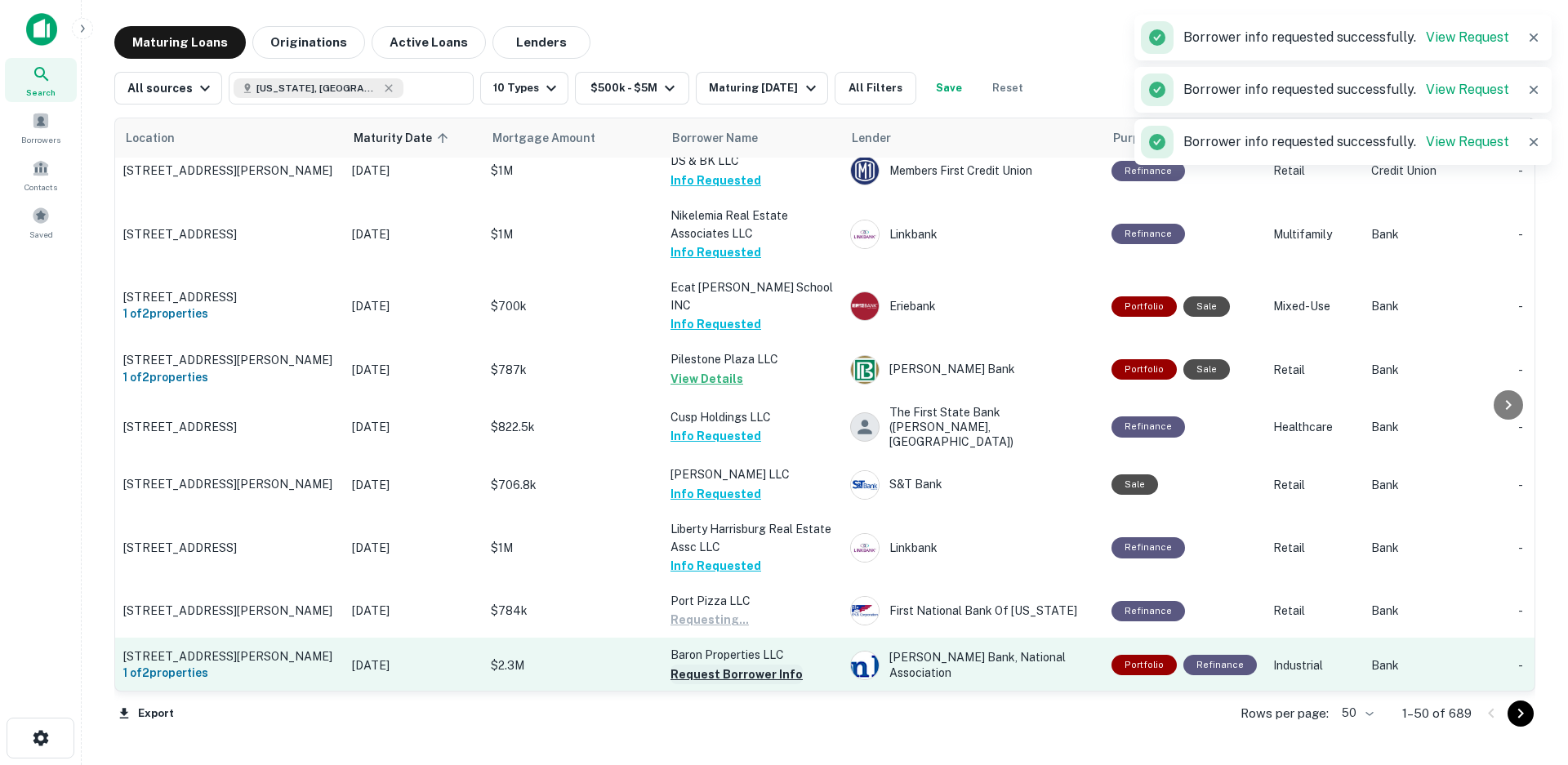
click at [698, 664] on button "Request Borrower Info" at bounding box center [736, 673] width 133 height 20
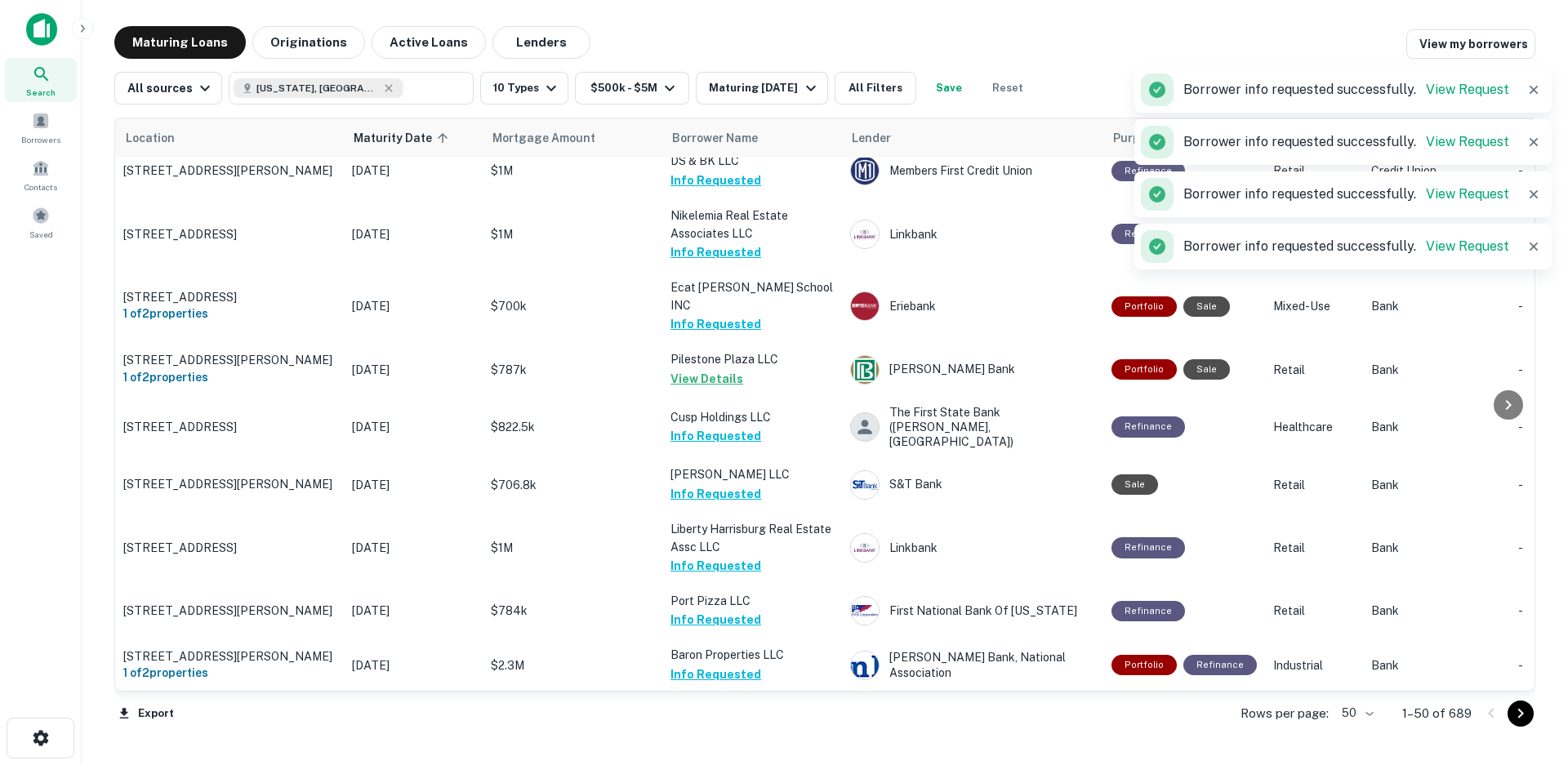
scroll to position [1143, 0]
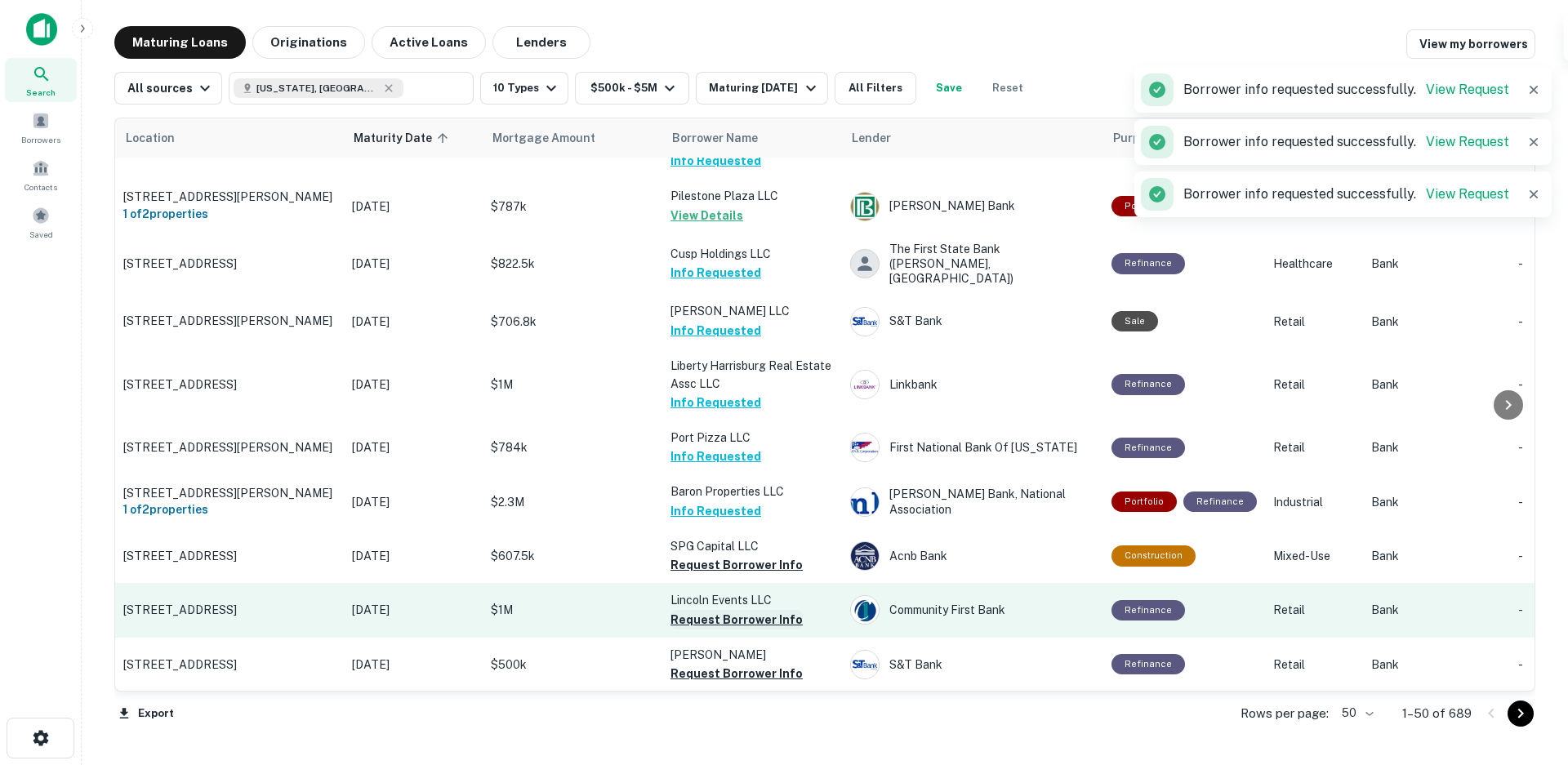
click at [717, 610] on button "Request Borrower Info" at bounding box center [736, 619] width 133 height 20
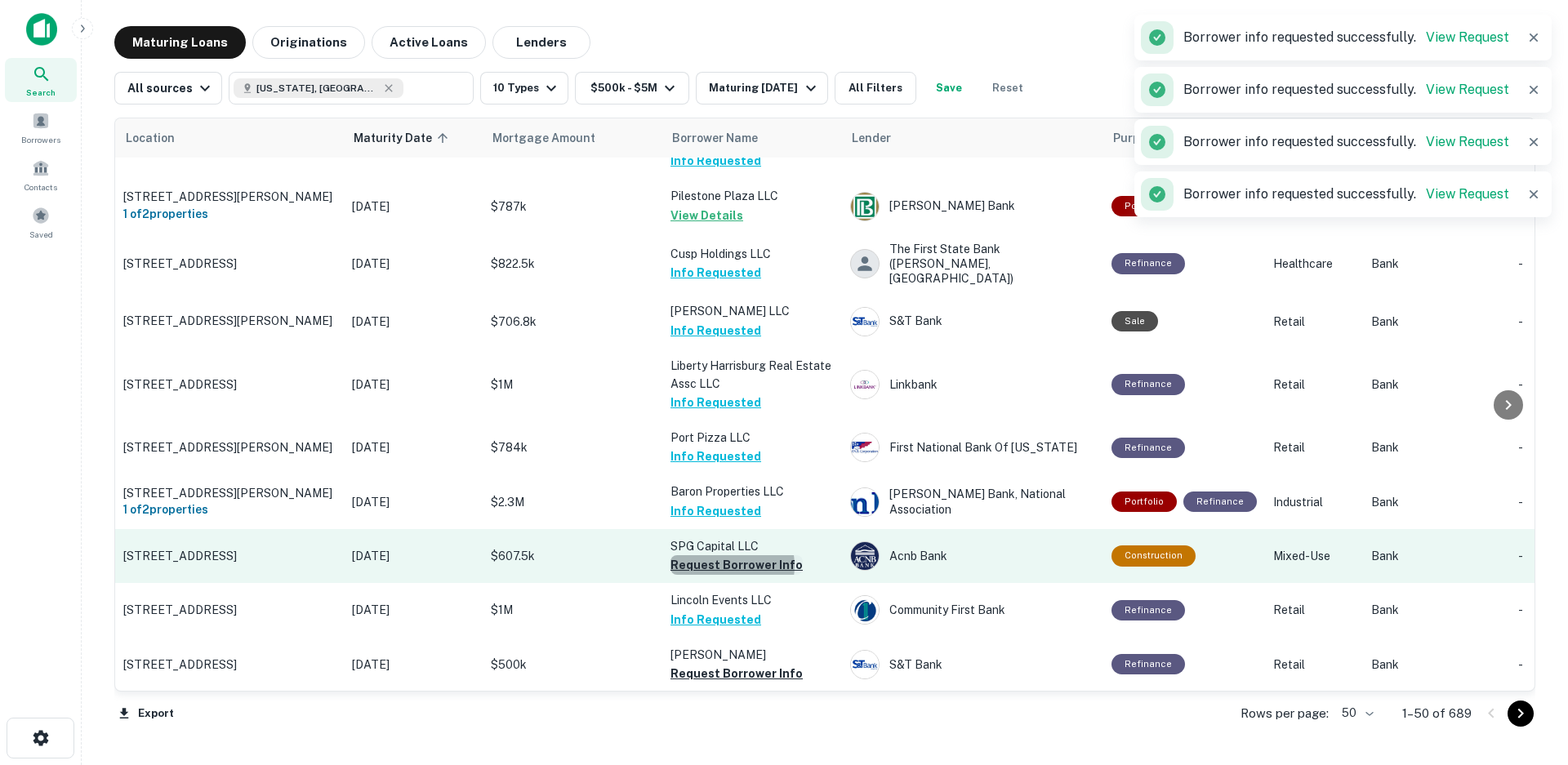
click at [725, 555] on button "Request Borrower Info" at bounding box center [736, 565] width 133 height 20
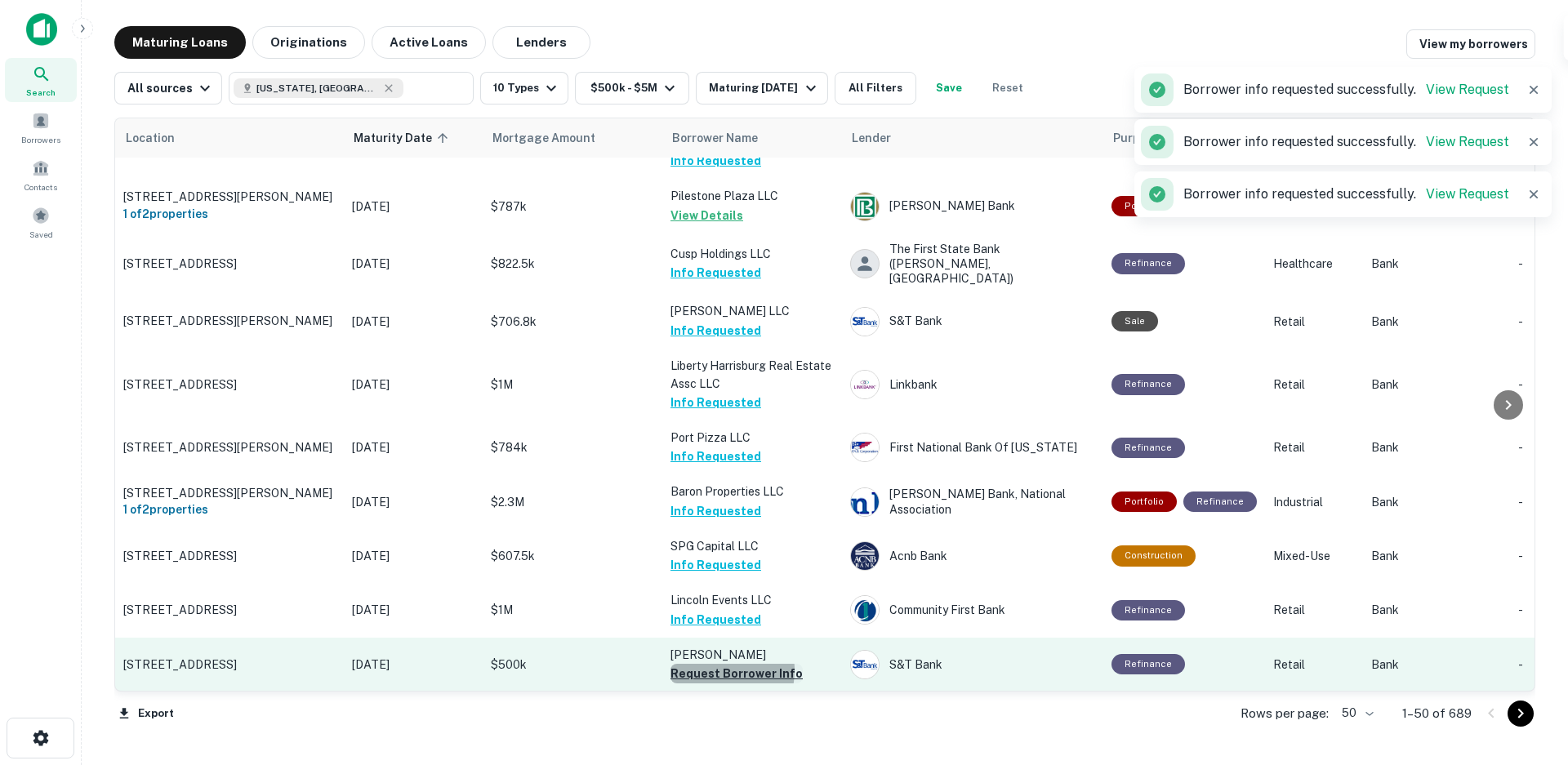
click at [710, 663] on button "Request Borrower Info" at bounding box center [736, 672] width 133 height 20
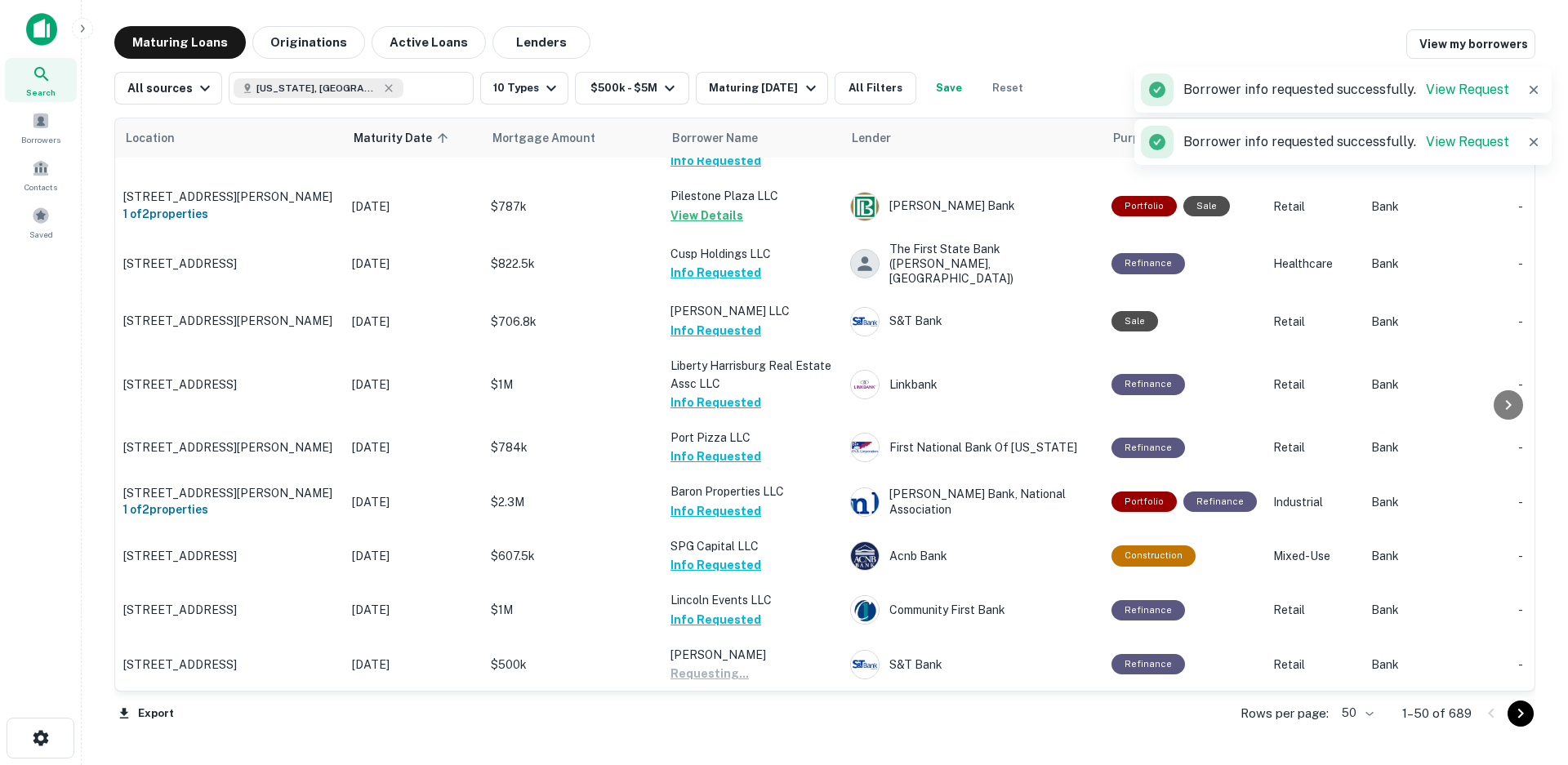
scroll to position [1306, 0]
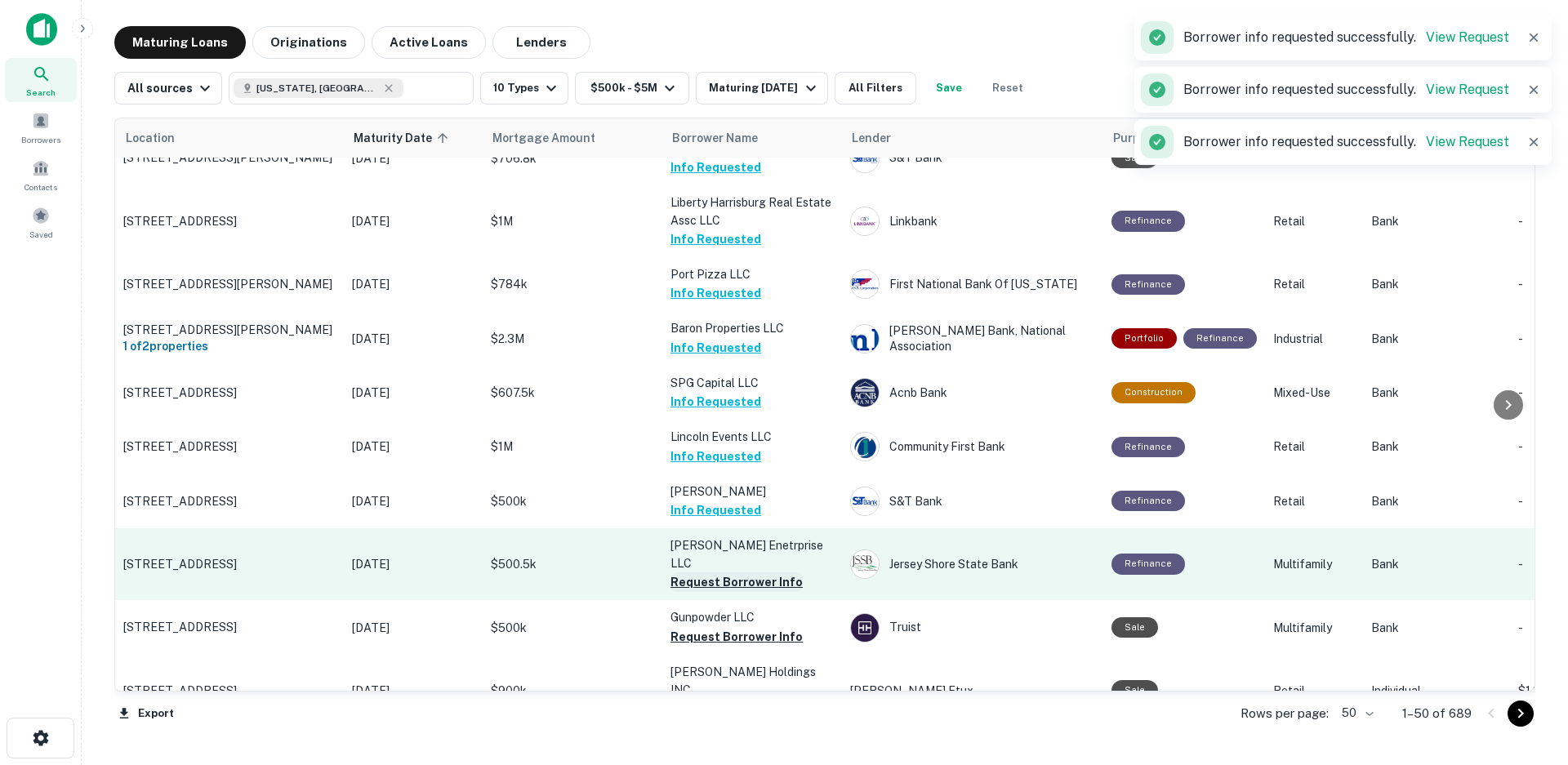
click at [726, 572] on button "Request Borrower Info" at bounding box center [736, 582] width 133 height 20
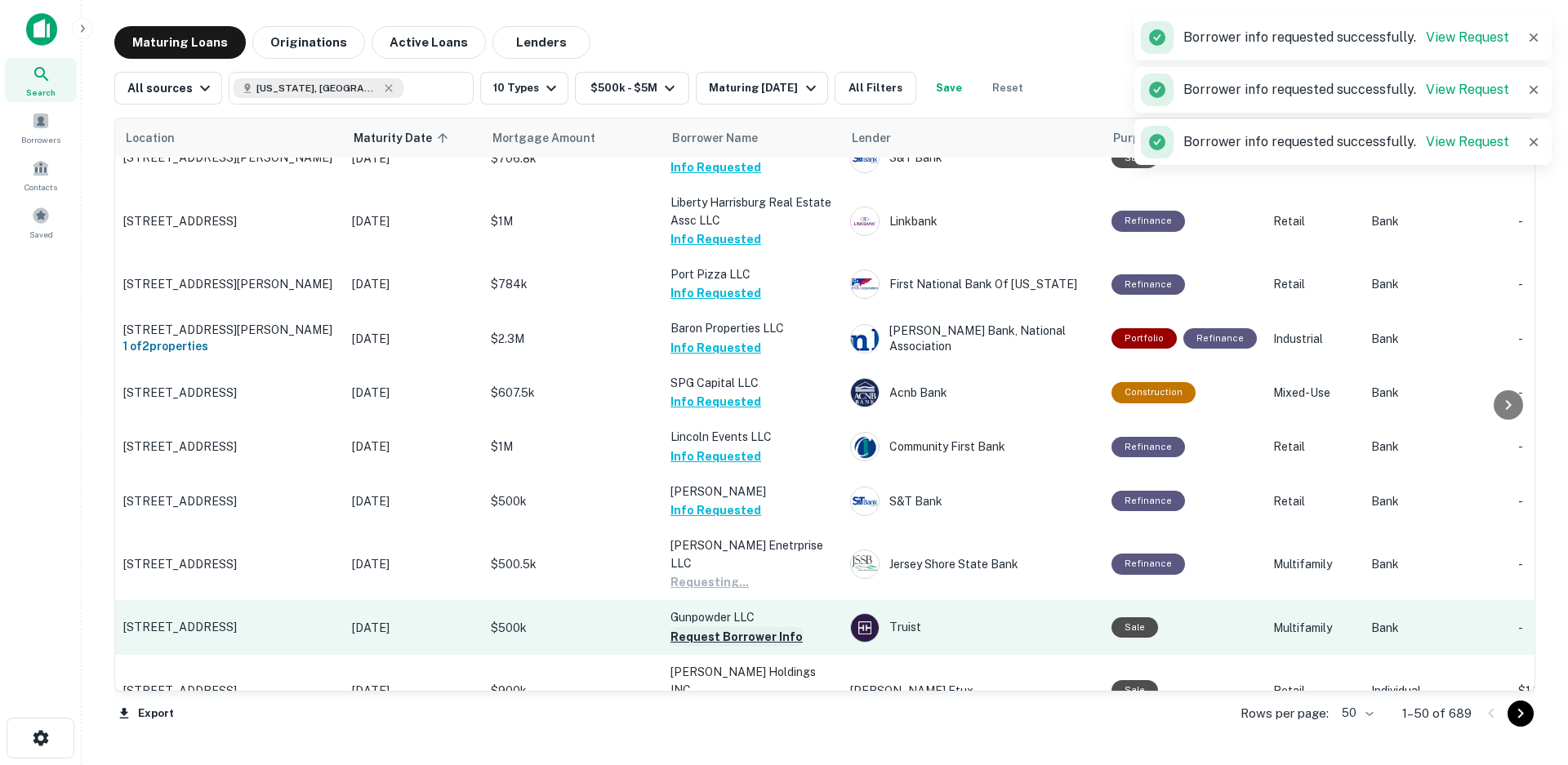
click at [713, 627] on button "Request Borrower Info" at bounding box center [736, 636] width 133 height 20
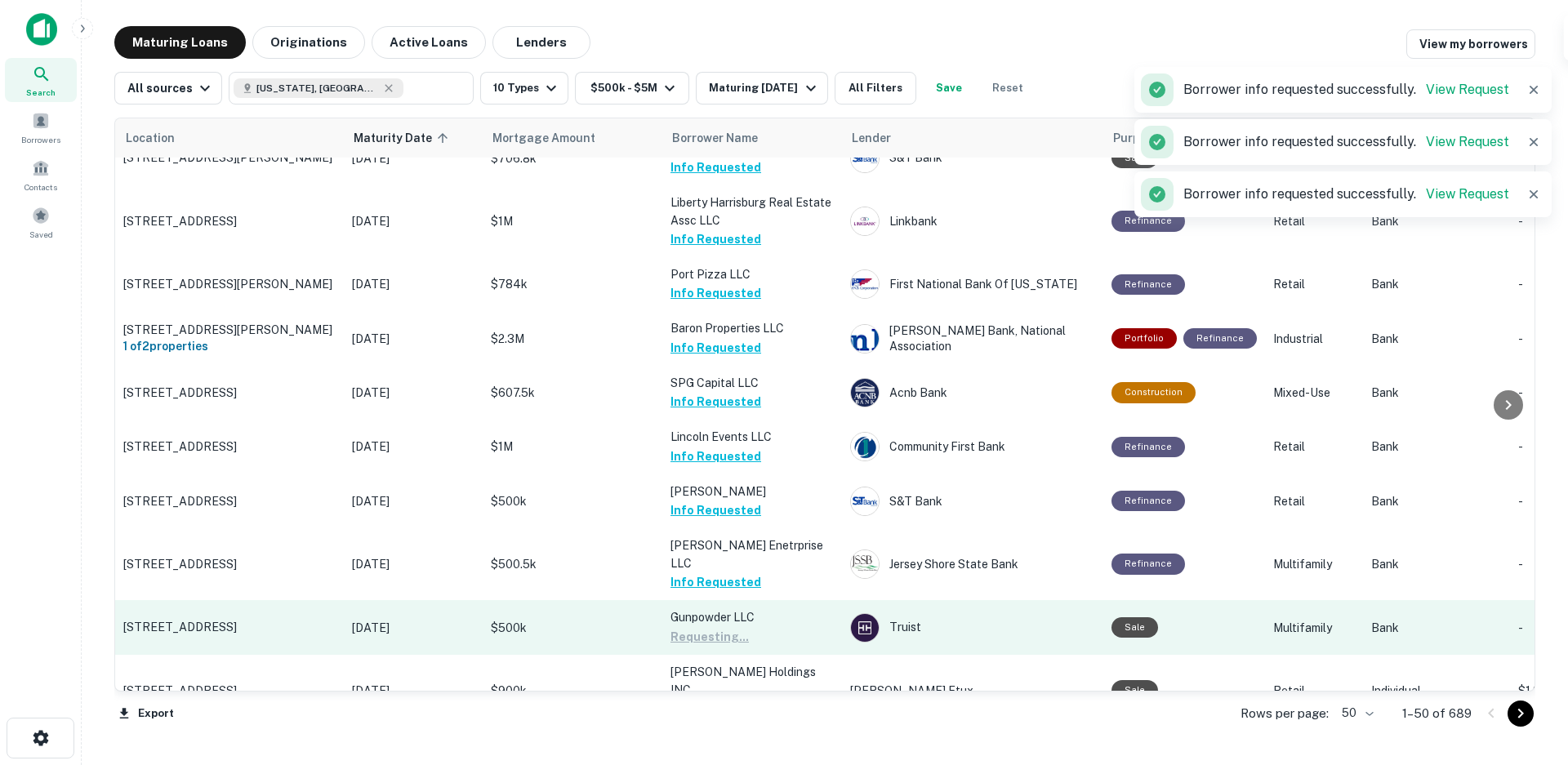
click at [714, 699] on button "Request Borrower Info" at bounding box center [736, 708] width 133 height 20
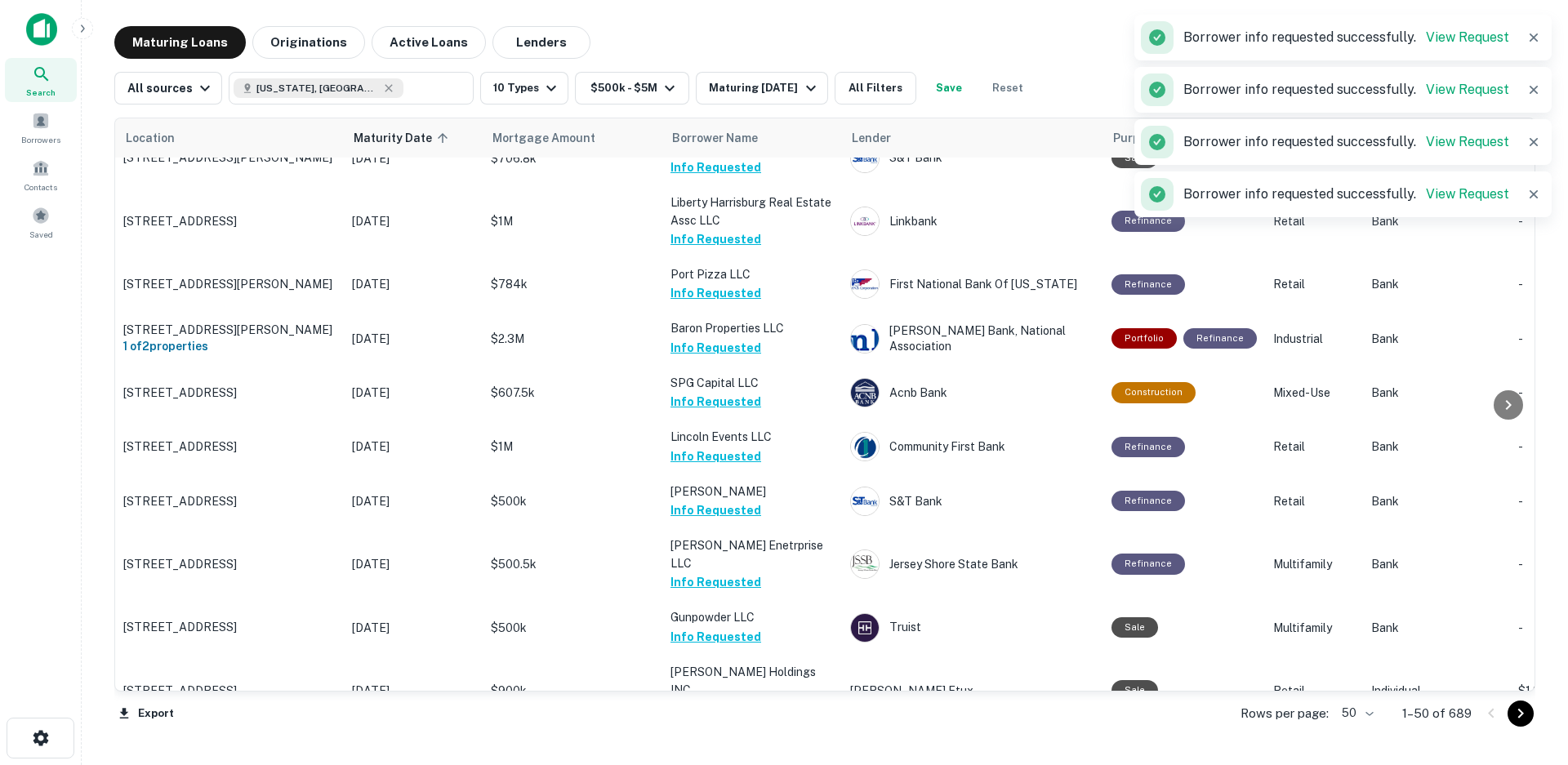
scroll to position [1550, 0]
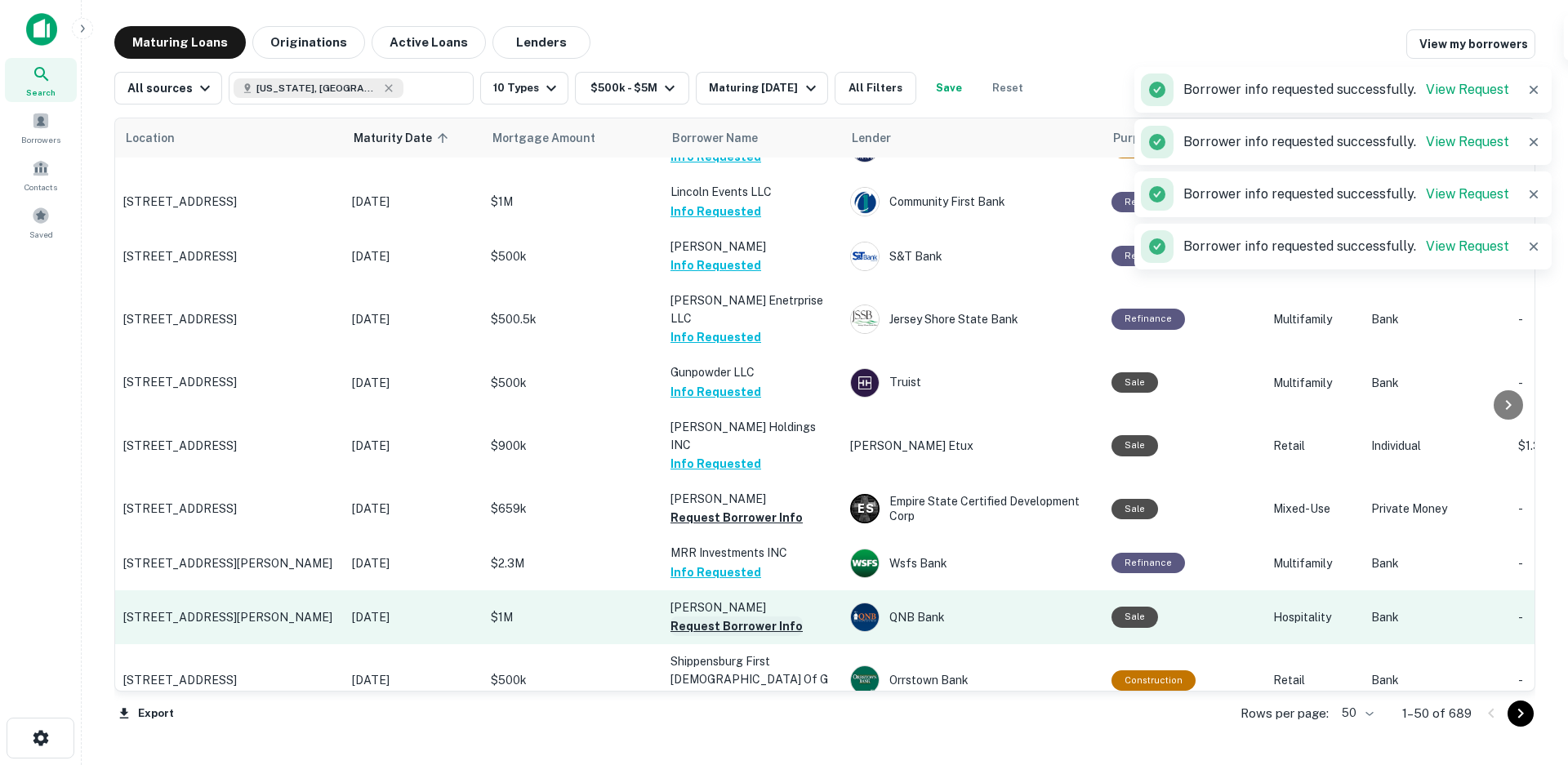
click at [722, 616] on button "Request Borrower Info" at bounding box center [736, 626] width 133 height 20
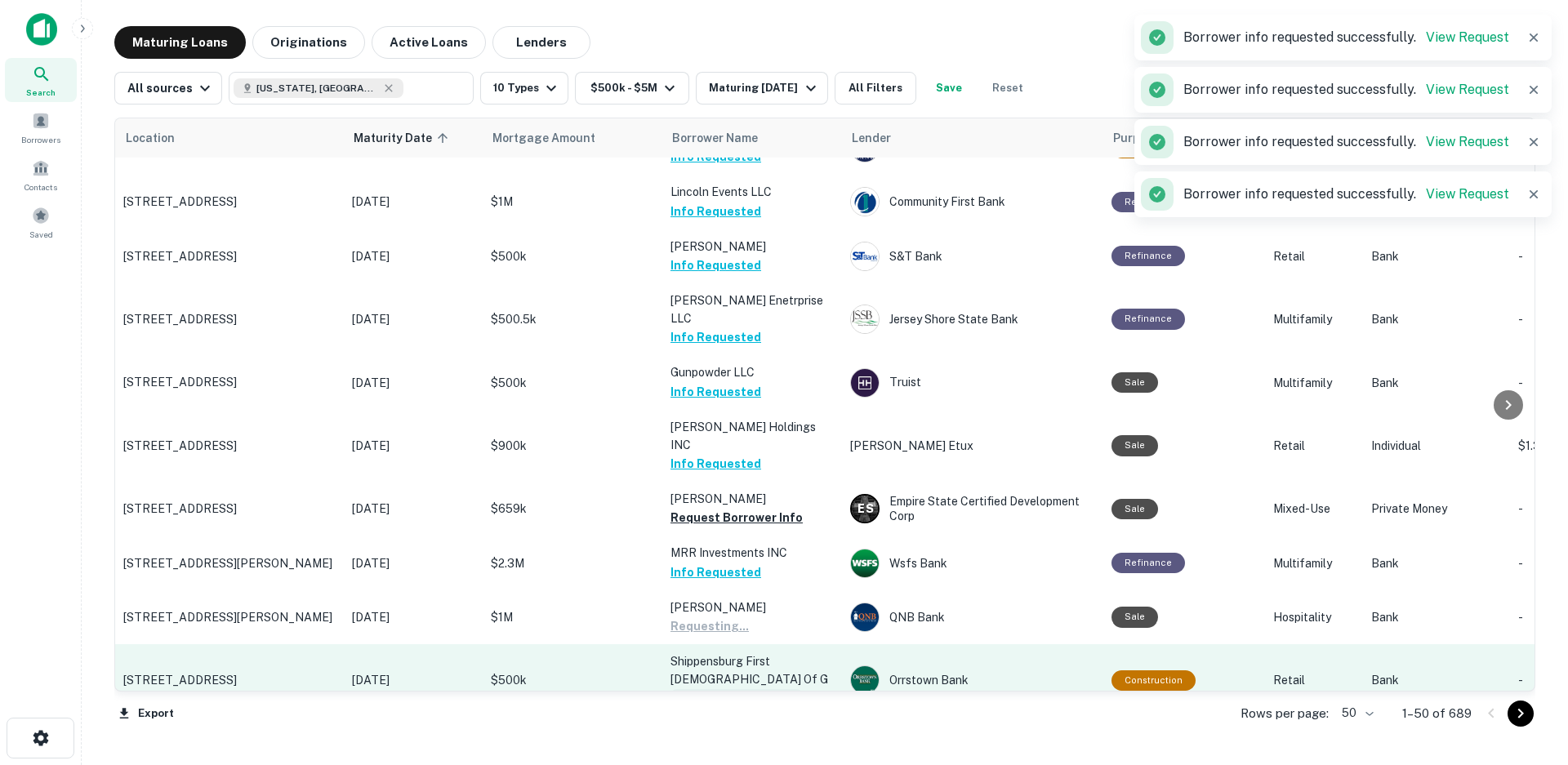
click at [725, 689] on button "Request Borrower Info" at bounding box center [736, 698] width 133 height 20
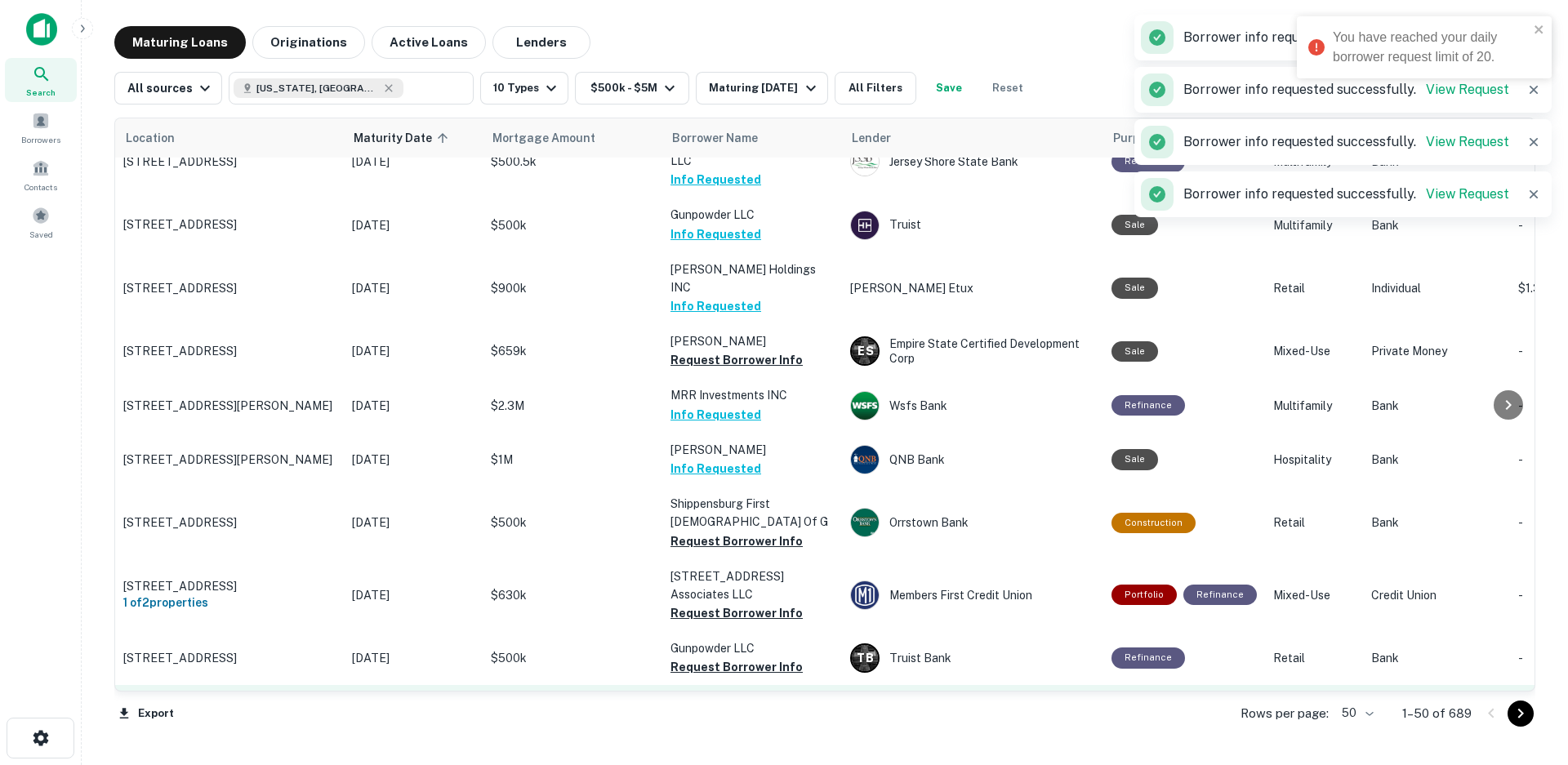
scroll to position [1714, 0]
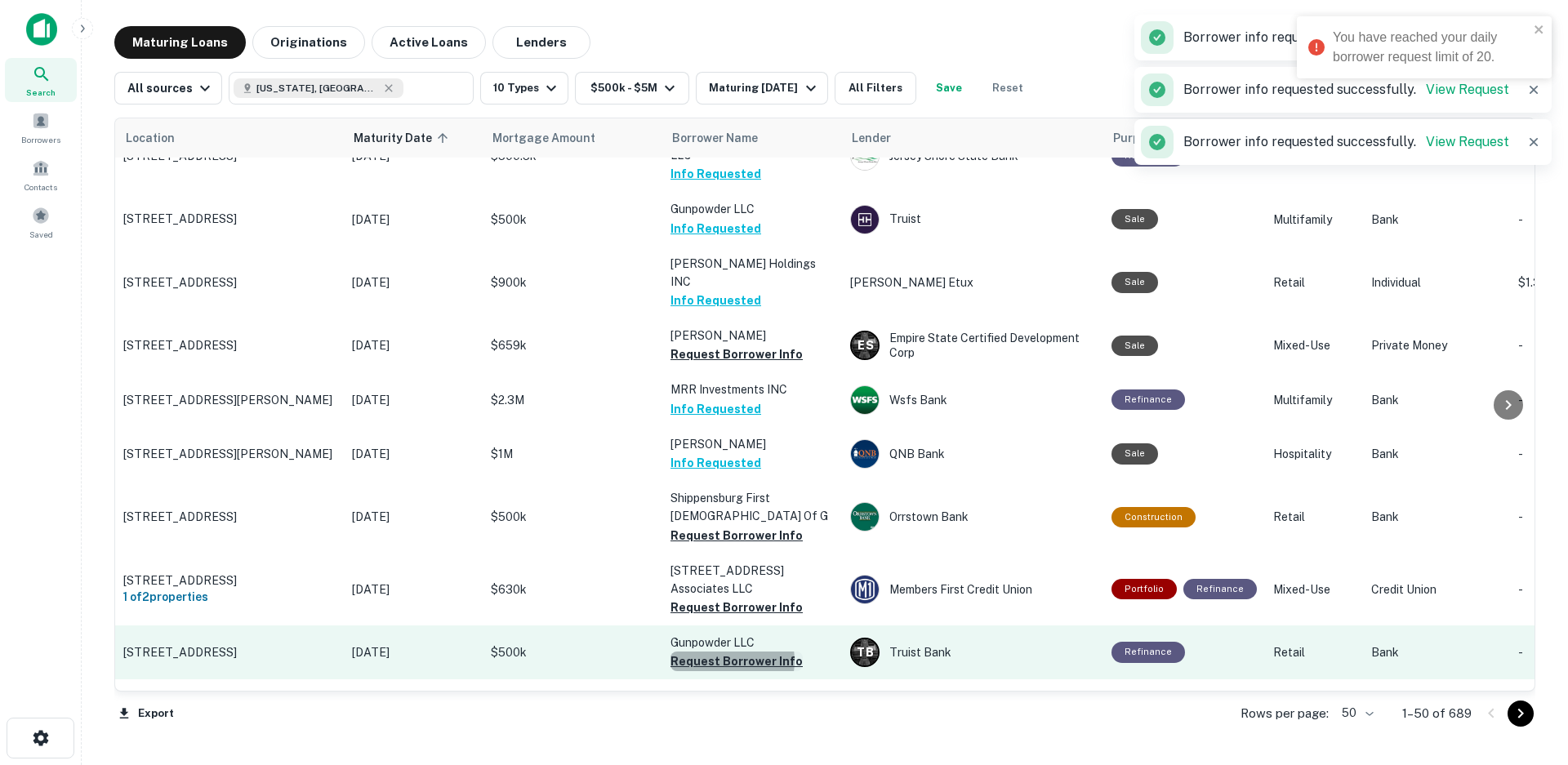
click at [728, 651] on button "Request Borrower Info" at bounding box center [736, 661] width 133 height 20
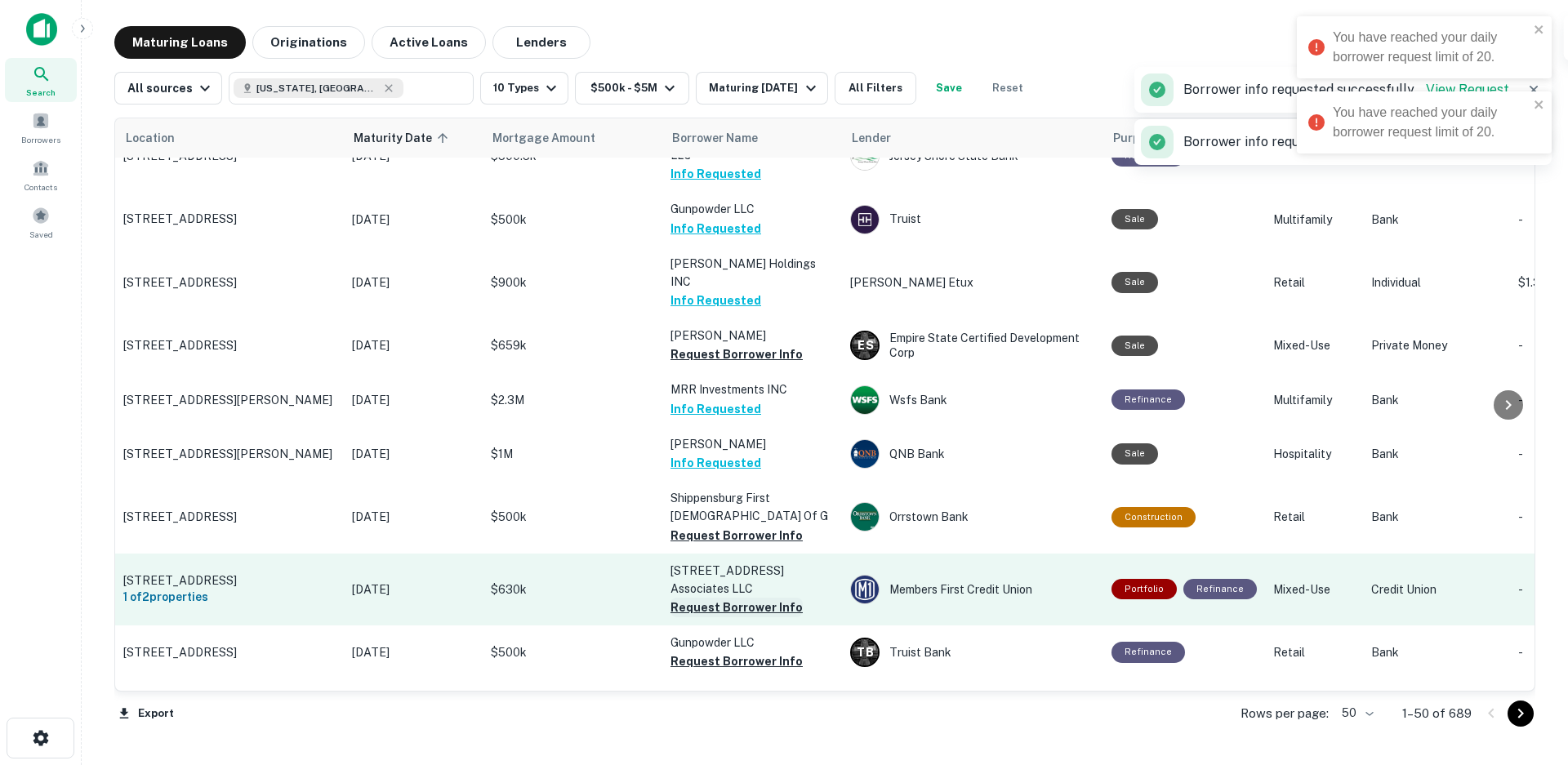
click at [731, 598] on button "Request Borrower Info" at bounding box center [736, 607] width 133 height 20
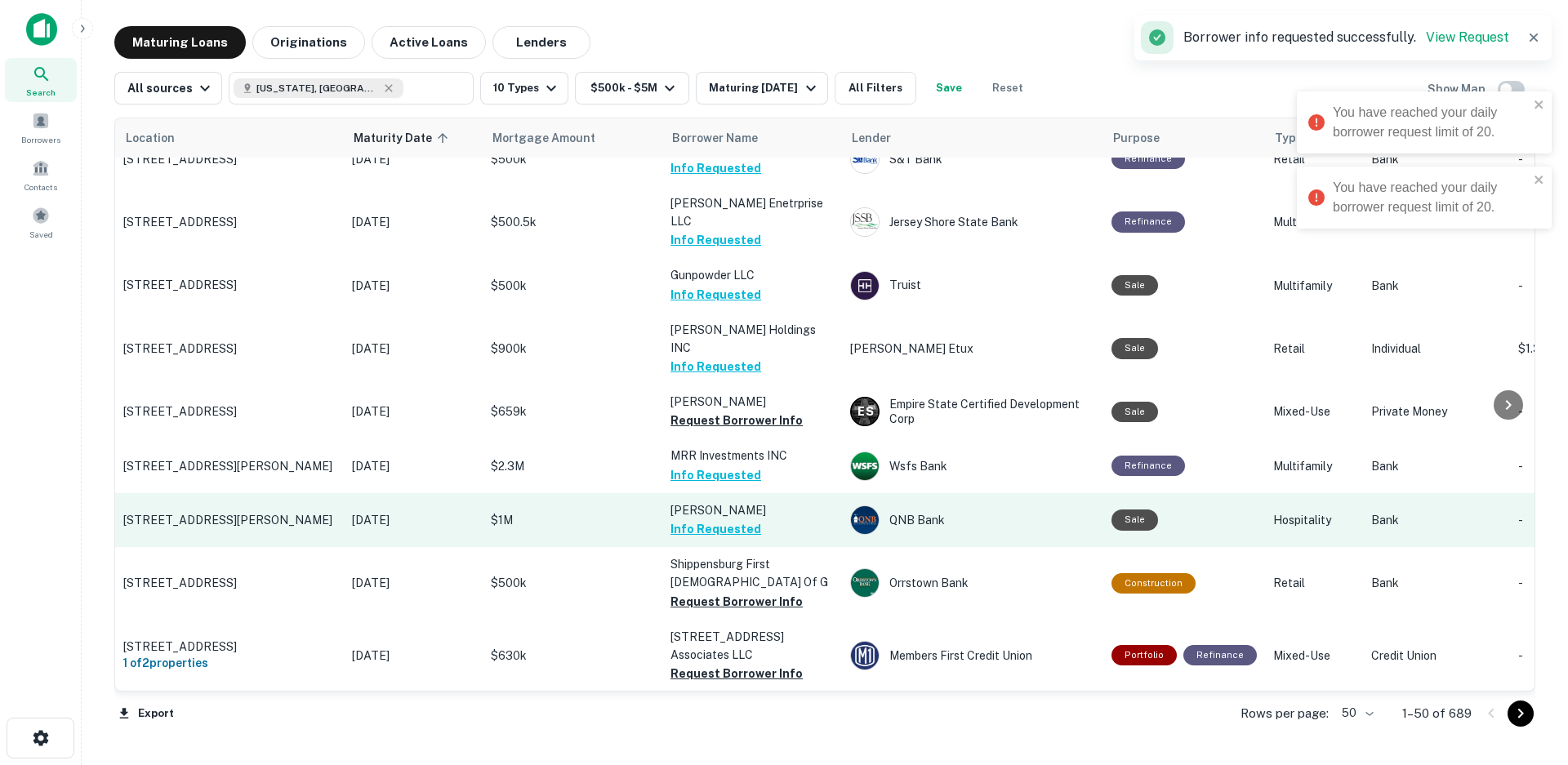
scroll to position [1387, 0]
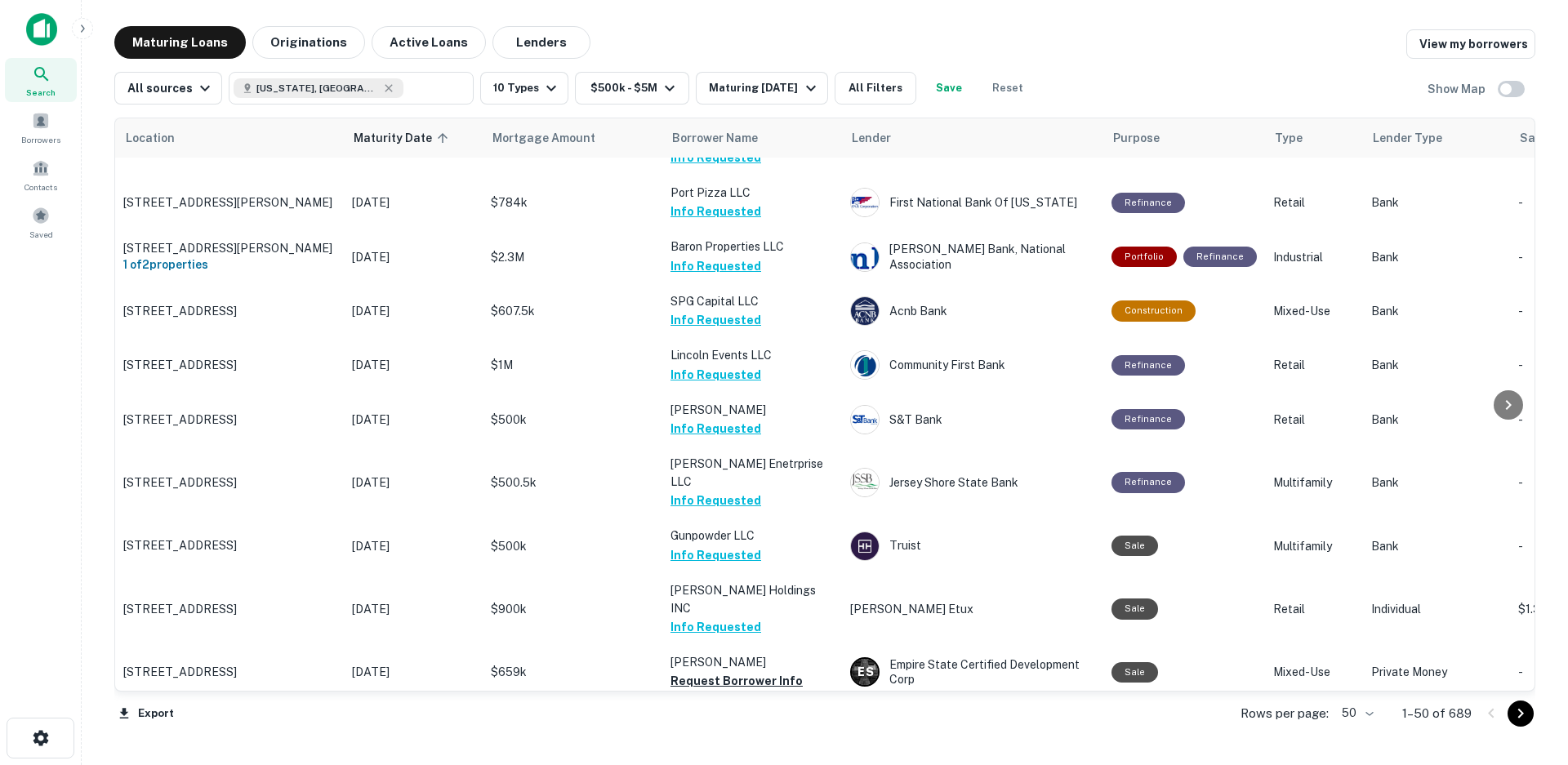
click at [957, 91] on button "Save" at bounding box center [949, 88] width 53 height 32
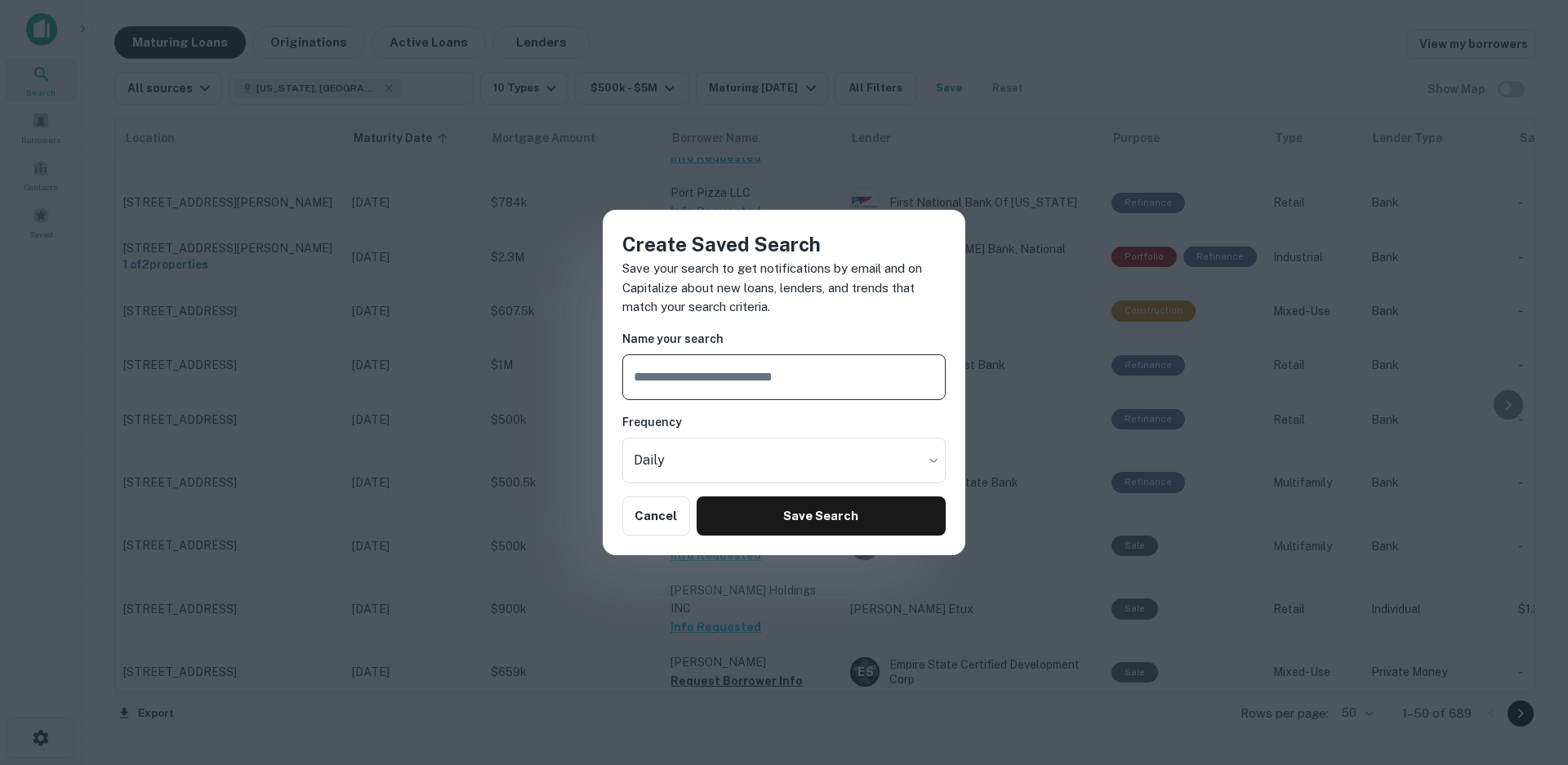
click at [685, 370] on input "text" at bounding box center [783, 377] width 324 height 46
type input "**********"
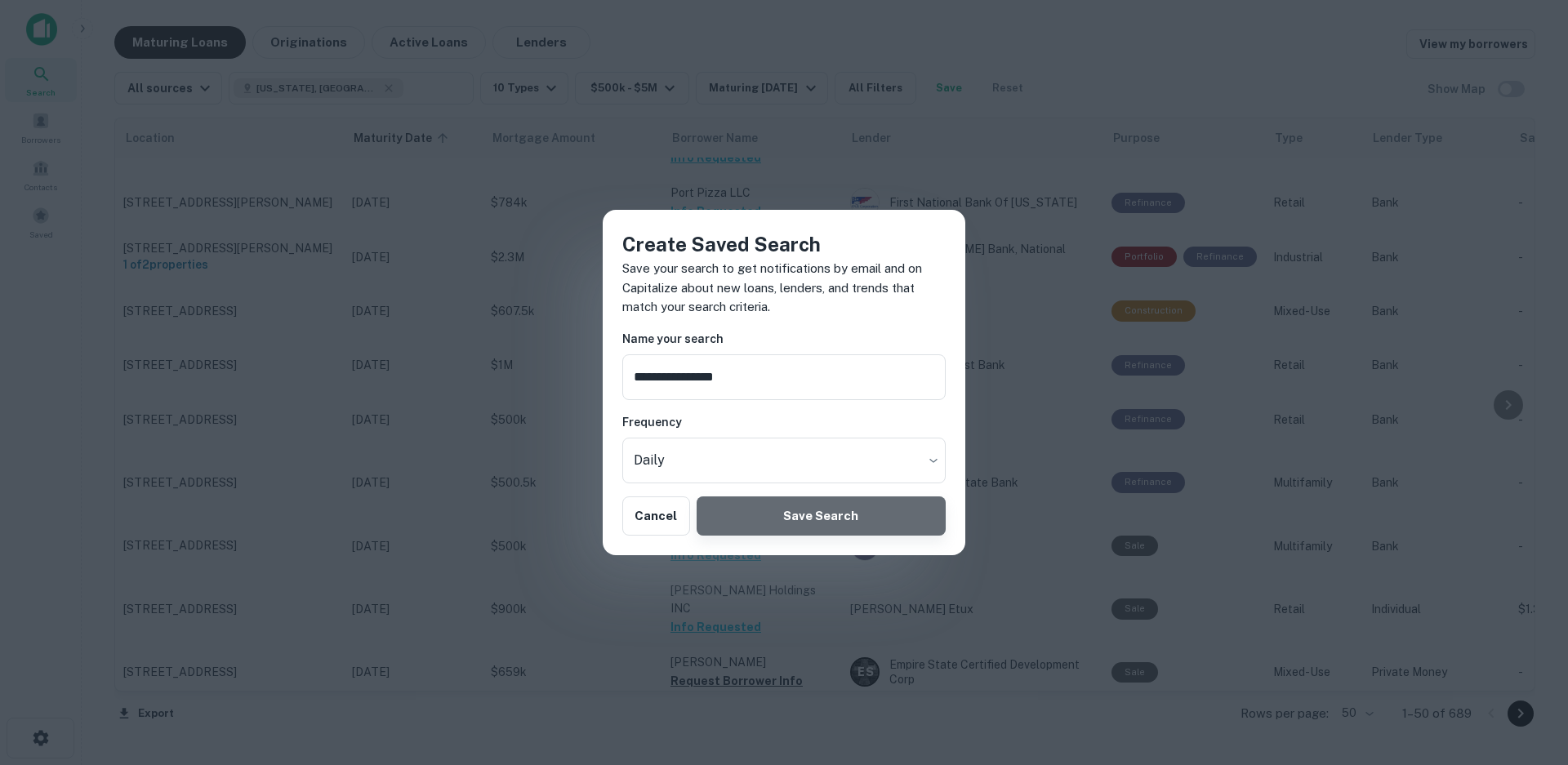
click at [797, 507] on button "Save Search" at bounding box center [821, 515] width 249 height 39
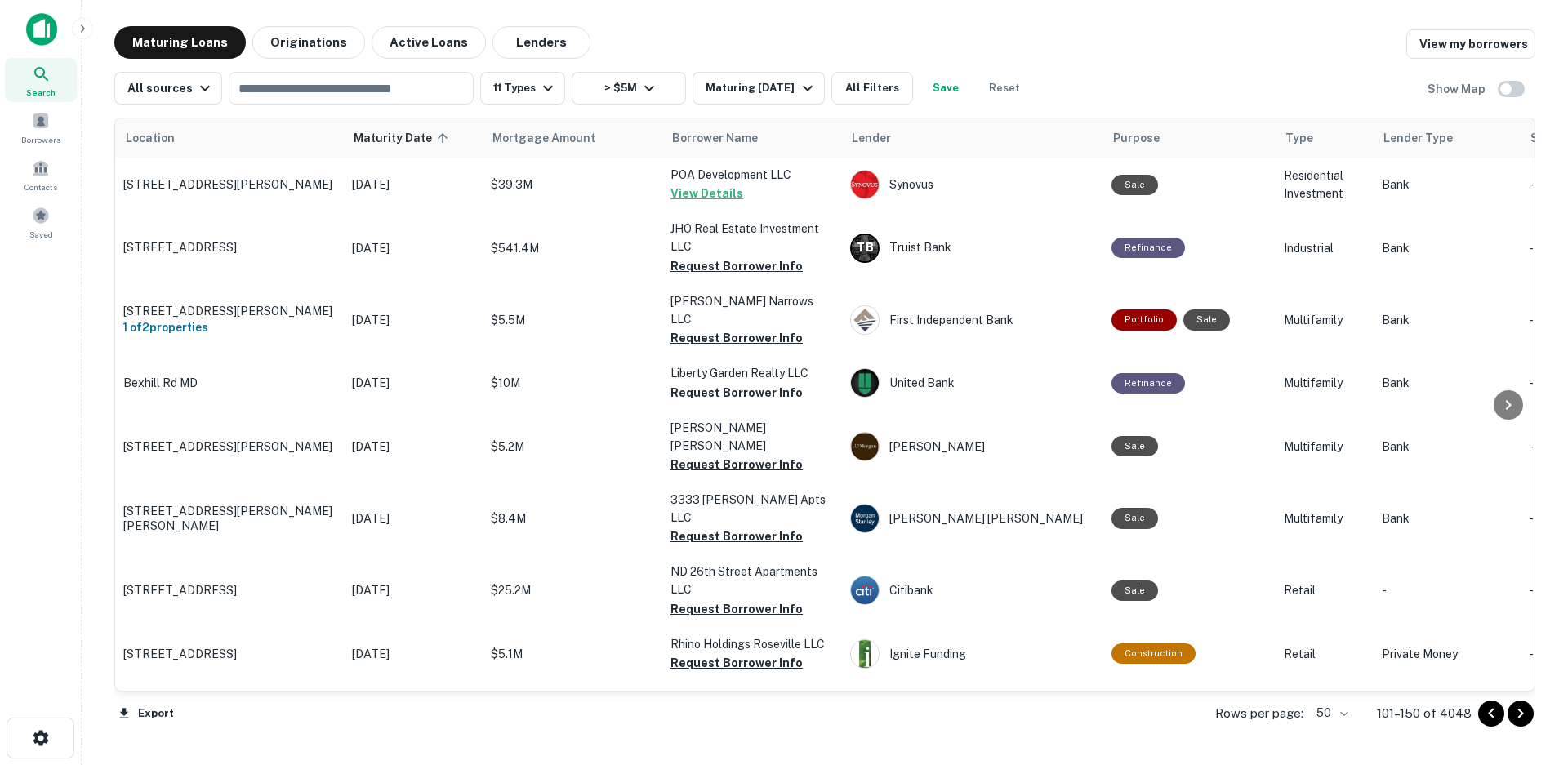
scroll to position [2388, 0]
